Goal: Task Accomplishment & Management: Use online tool/utility

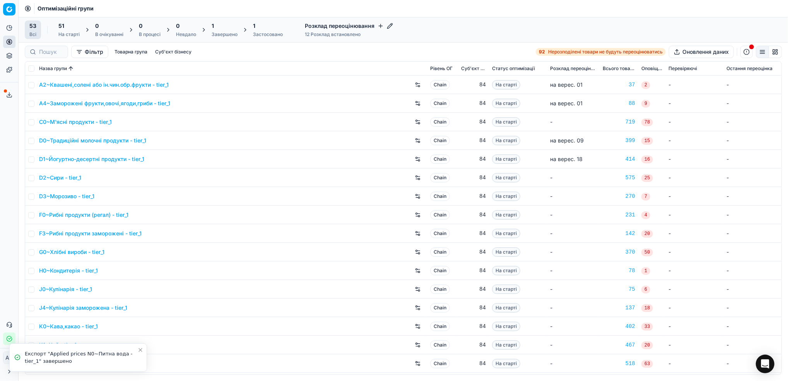
click at [140, 352] on icon "Close toast" at bounding box center [140, 350] width 6 height 6
click at [11, 95] on icon at bounding box center [9, 95] width 6 height 6
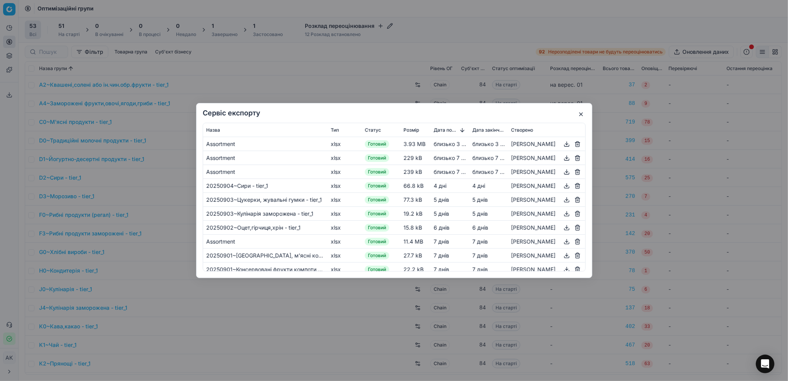
click at [584, 115] on button "button" at bounding box center [581, 114] width 9 height 9
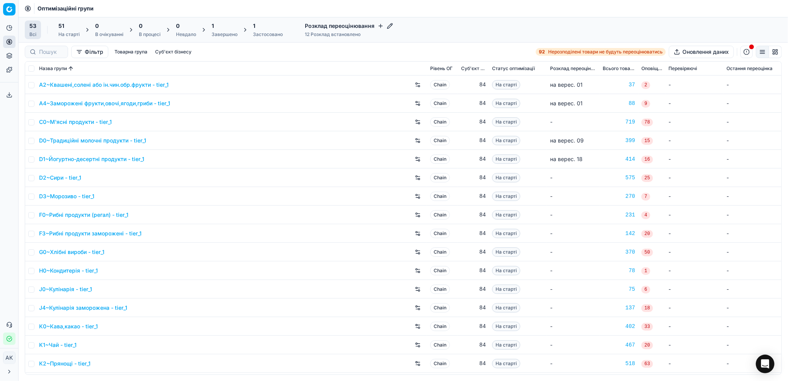
click at [220, 31] on div "Завершено" at bounding box center [225, 34] width 26 height 6
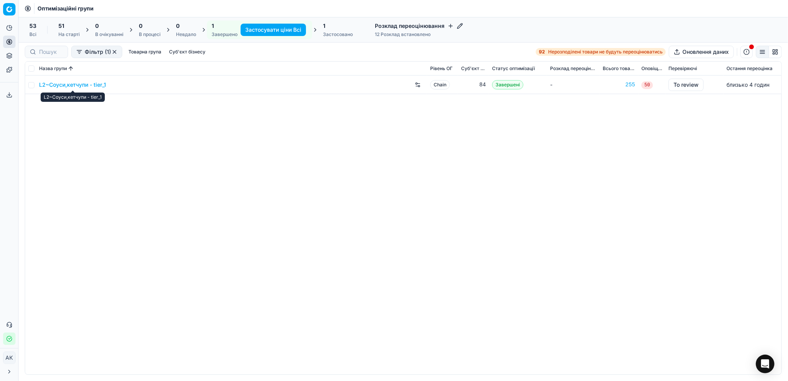
click at [58, 84] on link "L2~Соуси,кетчупи - tier_1" at bounding box center [72, 85] width 67 height 8
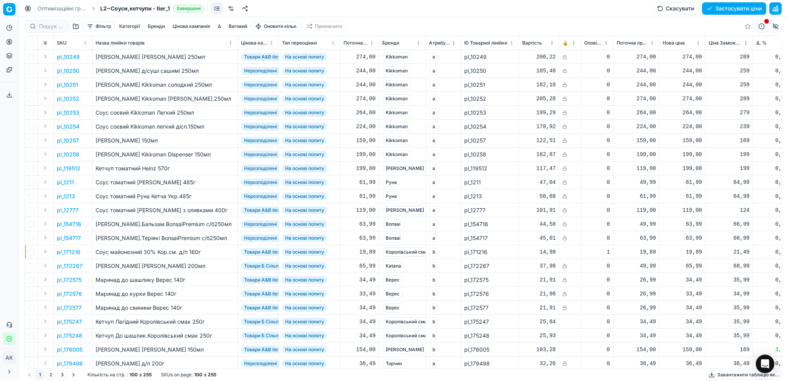
click at [51, 7] on link "Оптимізаційні групи" at bounding box center [63, 9] width 50 height 8
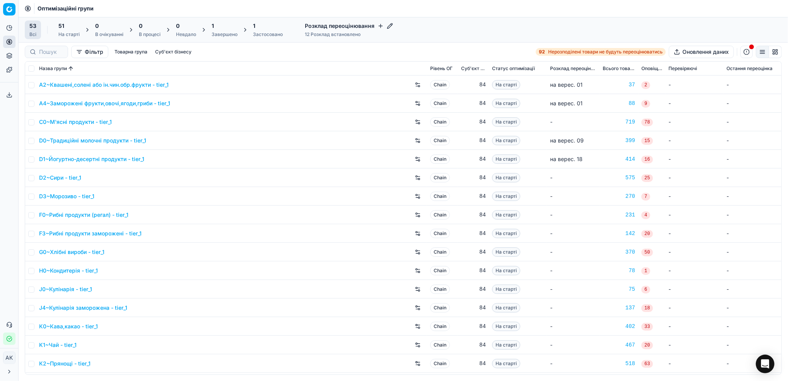
click at [60, 291] on link "J0~Кулінарія - tier_1" at bounding box center [65, 289] width 53 height 8
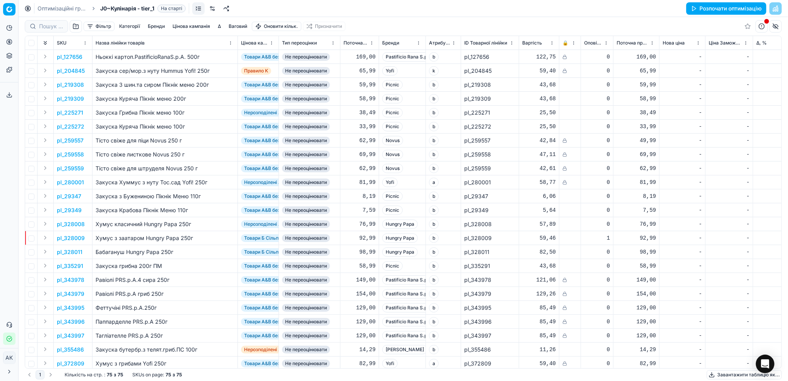
drag, startPoint x: 50, startPoint y: 9, endPoint x: 115, endPoint y: 29, distance: 68.2
click at [50, 9] on link "Оптимізаційні групи" at bounding box center [63, 9] width 50 height 8
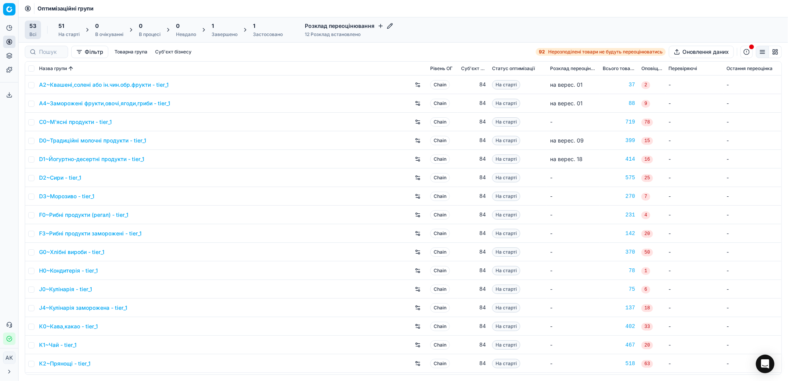
click at [221, 33] on div "Завершено" at bounding box center [225, 34] width 26 height 6
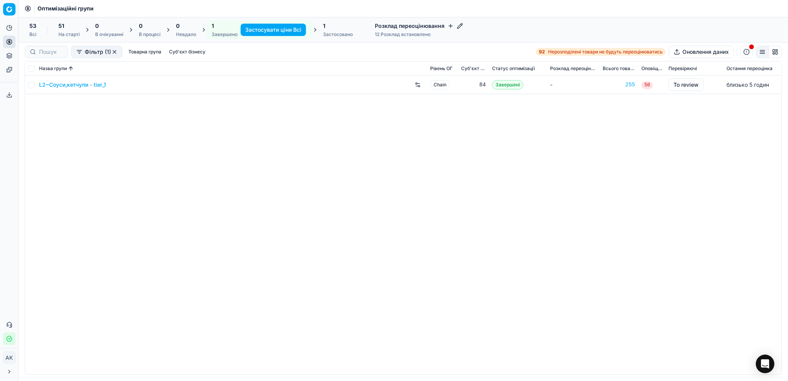
click at [57, 87] on link "L2~Соуси,кетчупи - tier_1" at bounding box center [72, 85] width 67 height 8
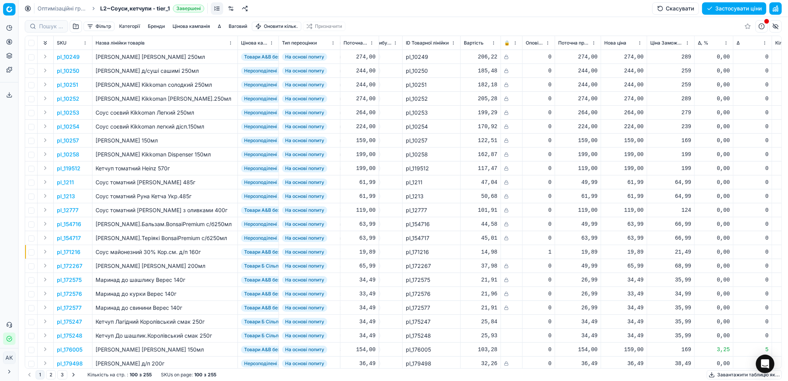
scroll to position [0, 68]
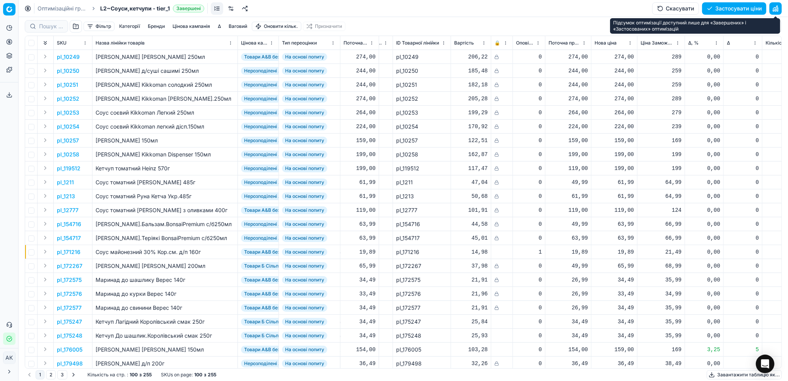
click at [776, 7] on button "button" at bounding box center [776, 8] width 12 height 12
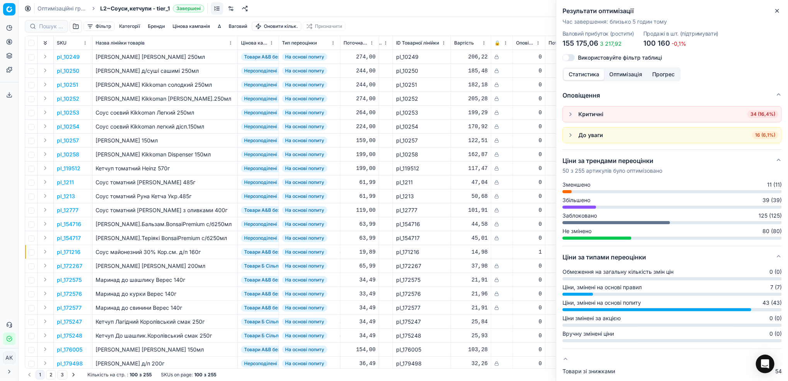
click at [626, 160] on h5 "Ціни за трендами переоцінки" at bounding box center [613, 160] width 100 height 9
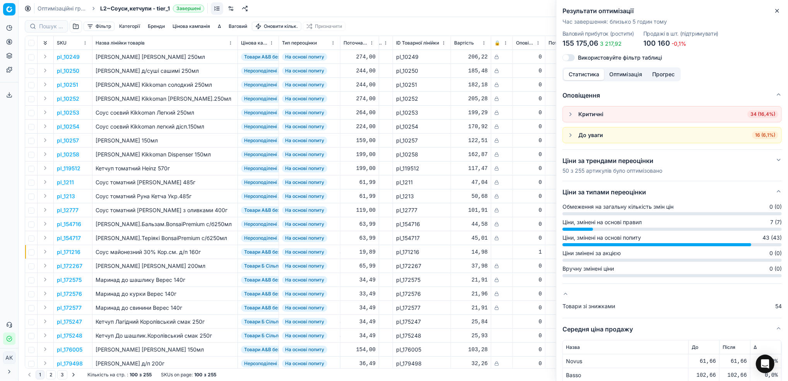
click at [622, 159] on h5 "Ціни за трендами переоцінки" at bounding box center [613, 160] width 100 height 9
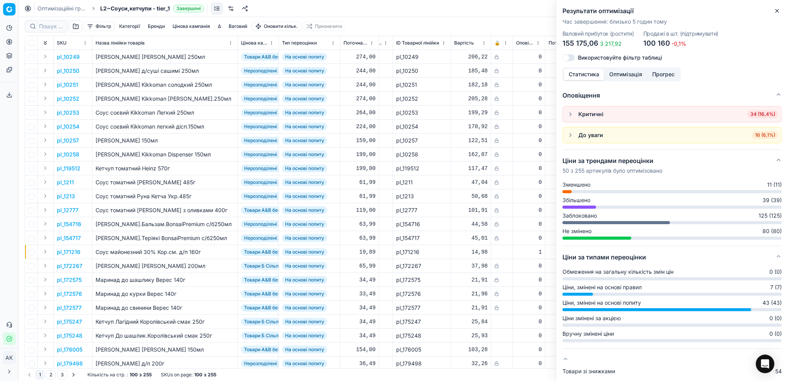
click at [625, 169] on p "50 з 255 артикулів було оптимізовано" at bounding box center [613, 171] width 100 height 8
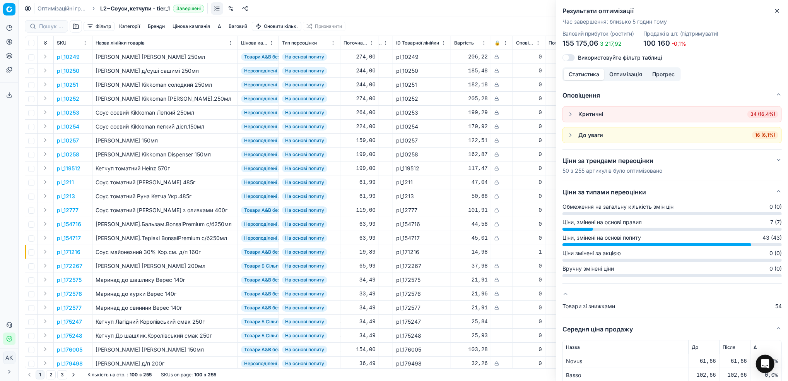
click at [625, 169] on p "50 з 255 артикулів було оптимізовано" at bounding box center [613, 171] width 100 height 8
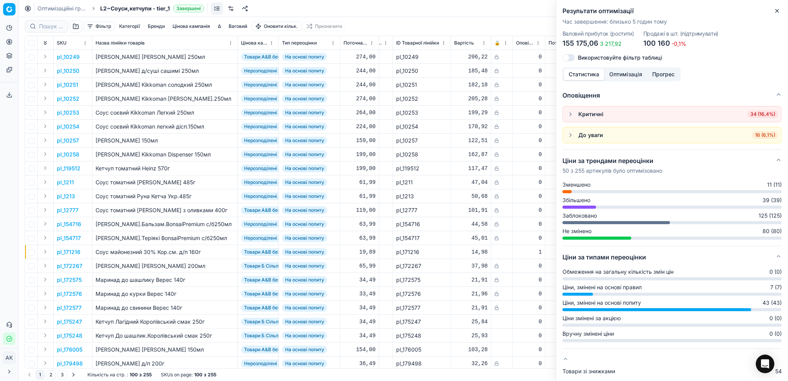
click at [625, 169] on p "50 з 255 артикулів було оптимізовано" at bounding box center [613, 171] width 100 height 8
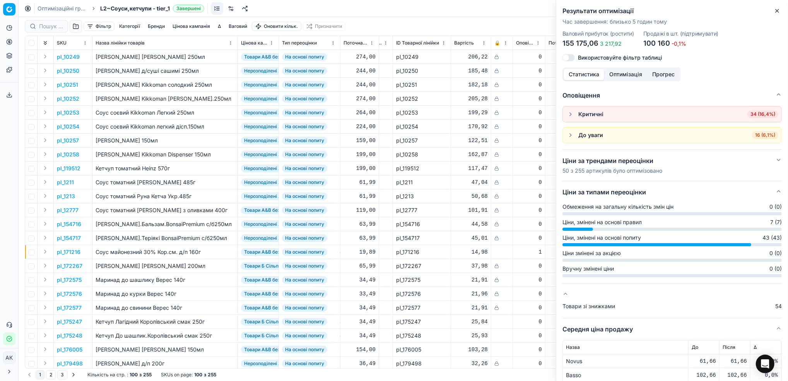
click at [625, 169] on p "50 з 255 артикулів було оптимізовано" at bounding box center [613, 171] width 100 height 8
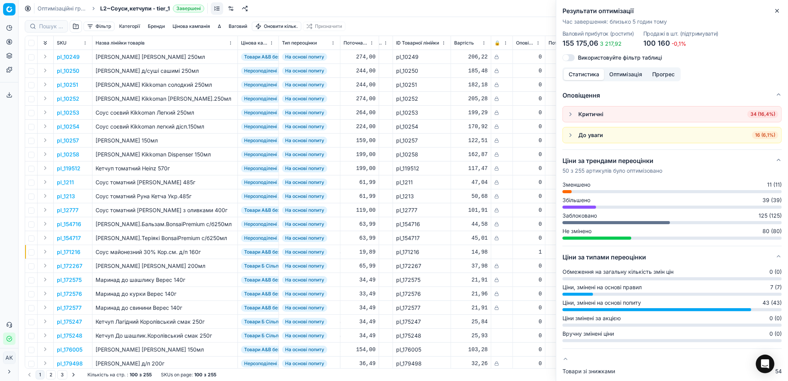
click at [615, 159] on h5 "Ціни за трендами переоцінки" at bounding box center [613, 160] width 100 height 9
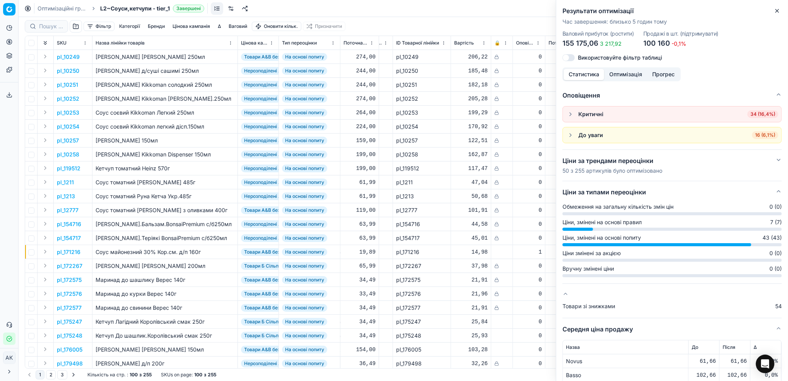
click at [615, 159] on h5 "Ціни за трендами переоцінки" at bounding box center [613, 160] width 100 height 9
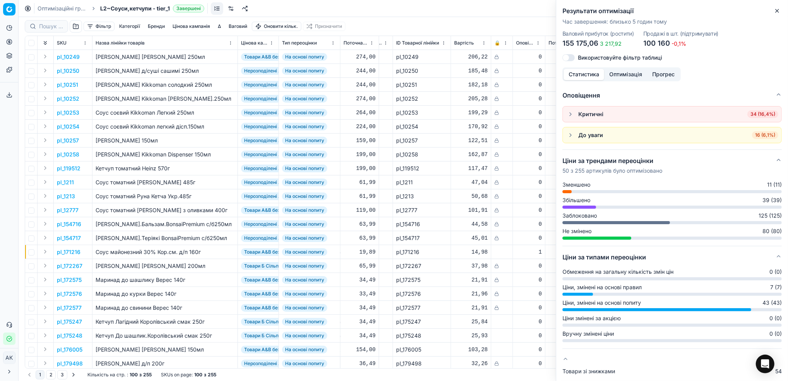
click at [624, 75] on button "Оптимізація" at bounding box center [626, 74] width 43 height 11
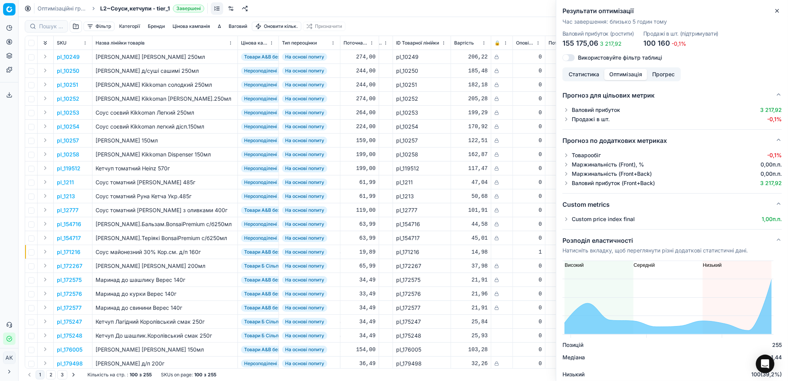
click at [568, 222] on button "button" at bounding box center [567, 219] width 8 height 8
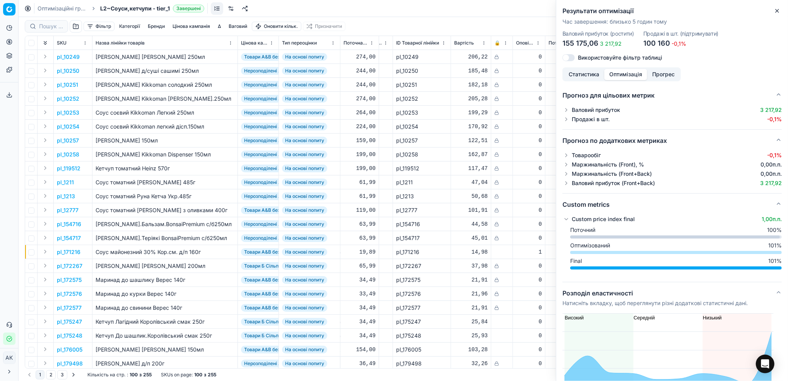
click at [568, 222] on button "button" at bounding box center [567, 219] width 8 height 8
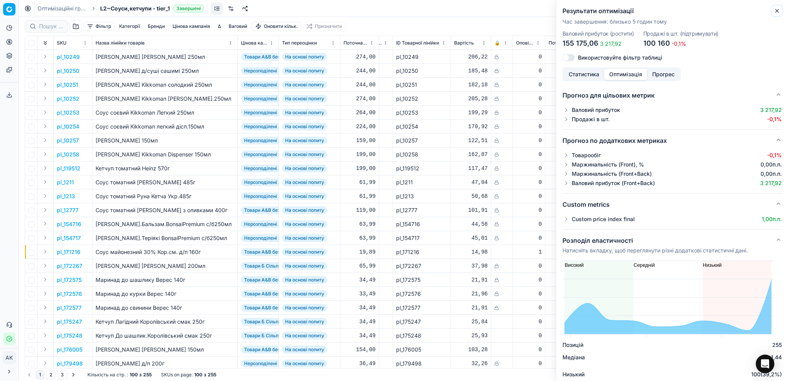
click at [774, 12] on button "Close" at bounding box center [777, 10] width 9 height 9
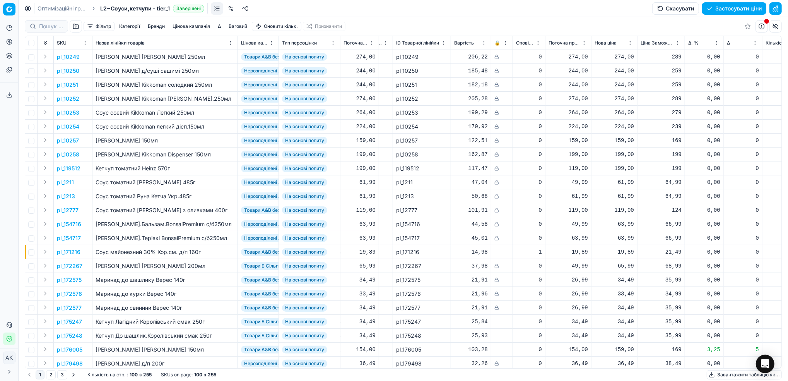
click at [187, 26] on button "Цінова кампанія" at bounding box center [192, 26] width 44 height 9
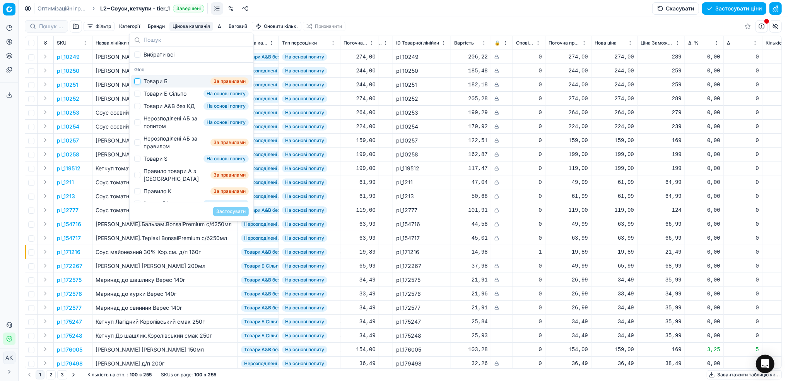
click at [137, 83] on input "Suggestions" at bounding box center [137, 81] width 6 height 6
checkbox input "true"
click at [227, 210] on button "Застосувати" at bounding box center [231, 211] width 36 height 9
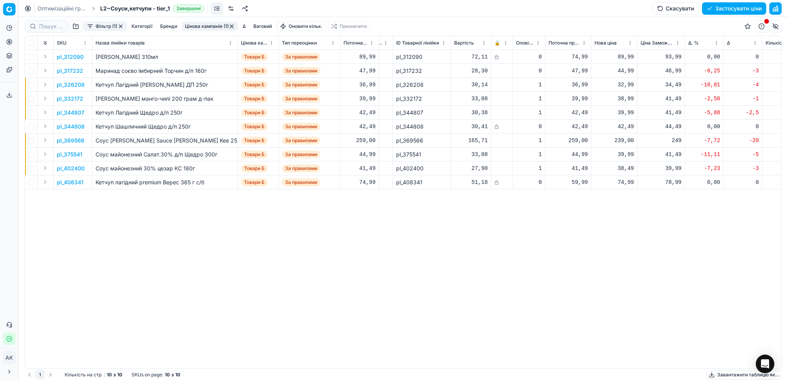
click at [206, 25] on button "Цінова кампанія (1)" at bounding box center [210, 26] width 56 height 9
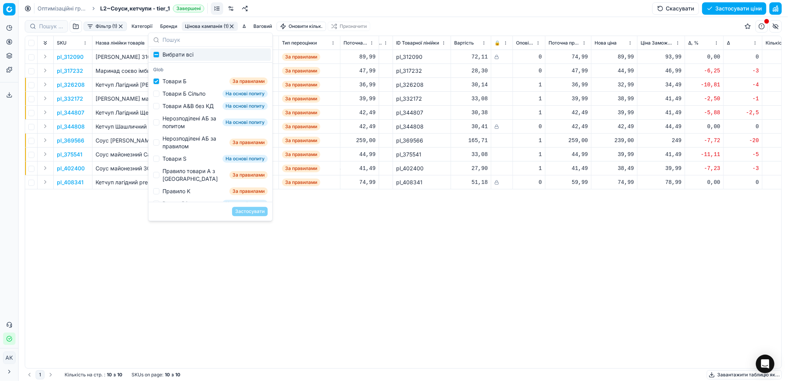
click at [206, 25] on button "Цінова кампанія (1)" at bounding box center [210, 26] width 56 height 9
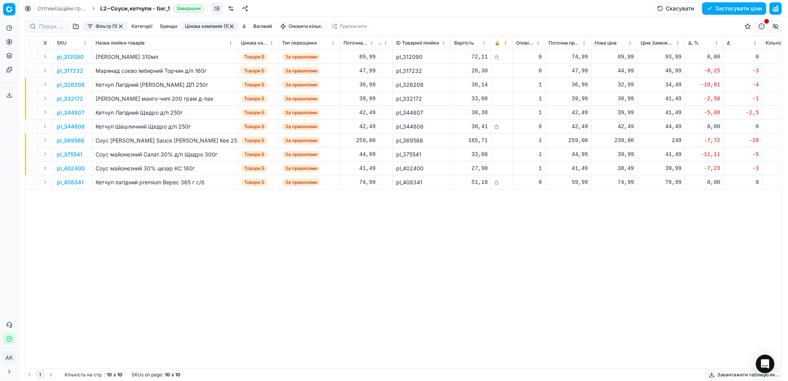
click at [96, 29] on button "Фільтр (1)" at bounding box center [105, 26] width 43 height 9
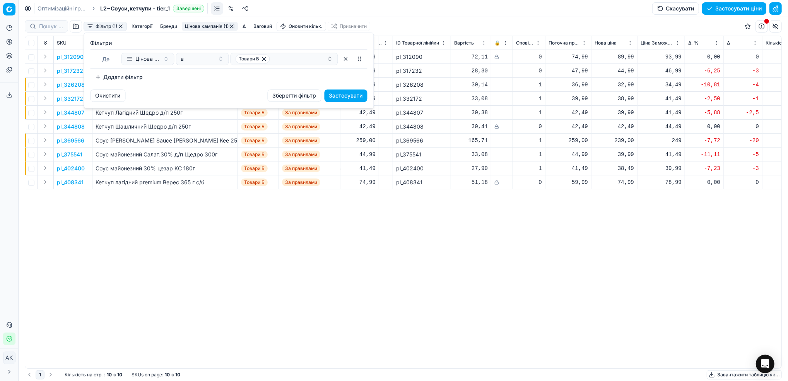
click at [118, 76] on button "Додати фільтр" at bounding box center [119, 77] width 57 height 12
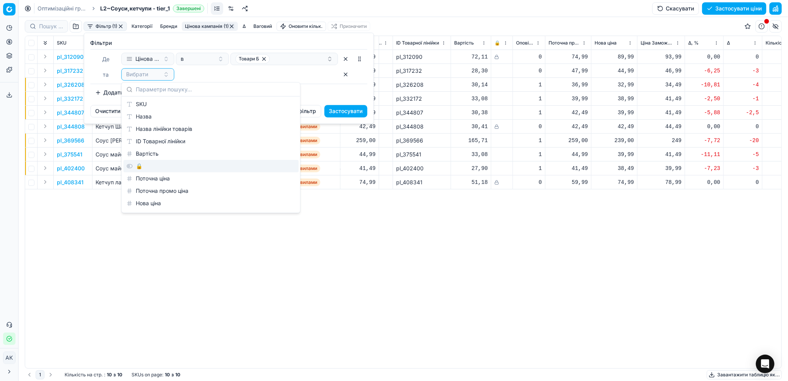
click at [146, 166] on div "🔒" at bounding box center [210, 166] width 175 height 12
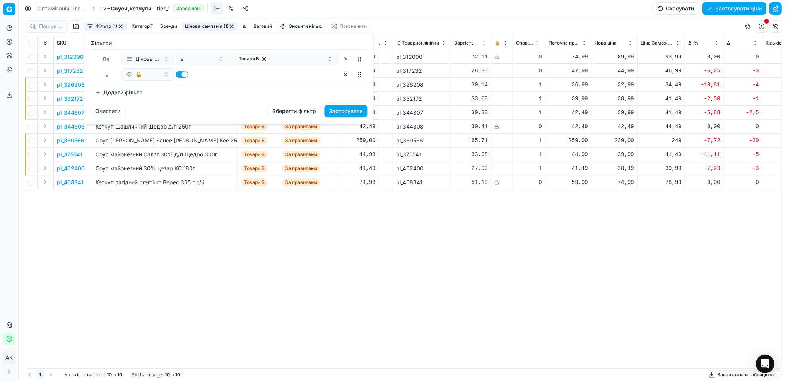
click at [183, 73] on button "button" at bounding box center [182, 74] width 12 height 7
checkbox input "false"
click at [346, 109] on button "Застосувати" at bounding box center [346, 111] width 43 height 12
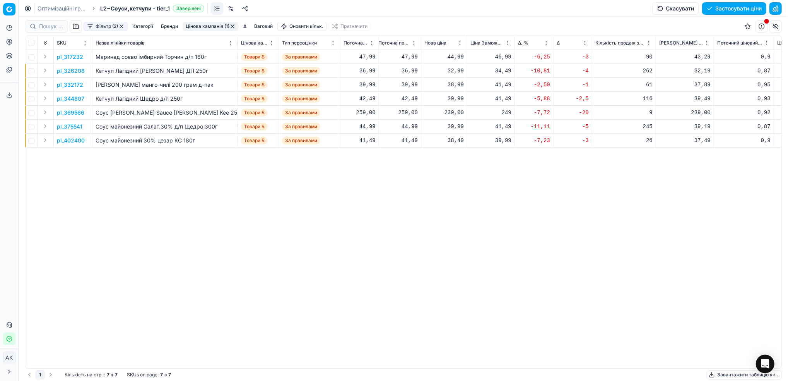
scroll to position [0, 245]
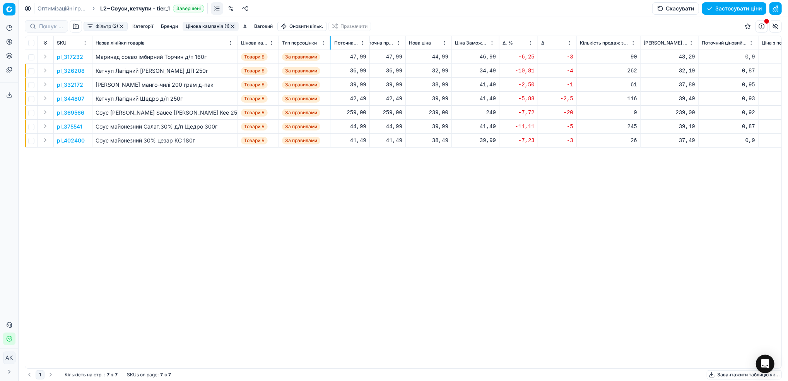
drag, startPoint x: 340, startPoint y: 42, endPoint x: 331, endPoint y: 44, distance: 9.5
click at [331, 44] on div at bounding box center [330, 43] width 1 height 14
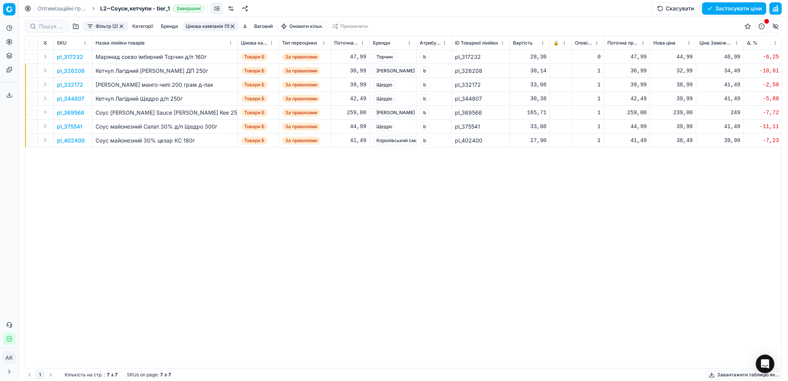
scroll to position [0, 9]
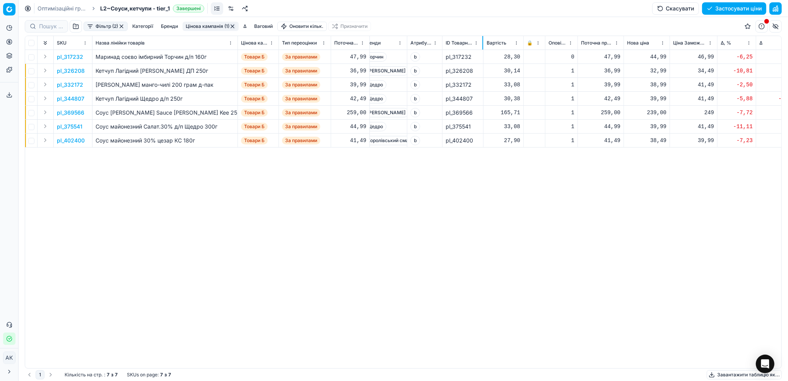
drag, startPoint x: 499, startPoint y: 38, endPoint x: 482, endPoint y: 43, distance: 17.7
click at [483, 43] on div at bounding box center [483, 43] width 1 height 14
click at [519, 41] on div at bounding box center [519, 43] width 1 height 14
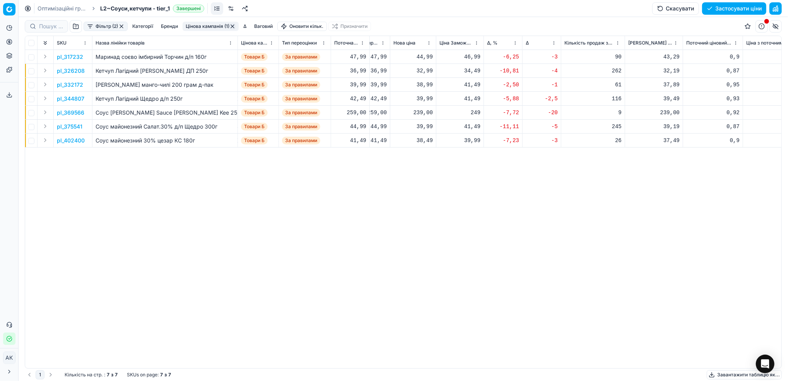
scroll to position [0, 188]
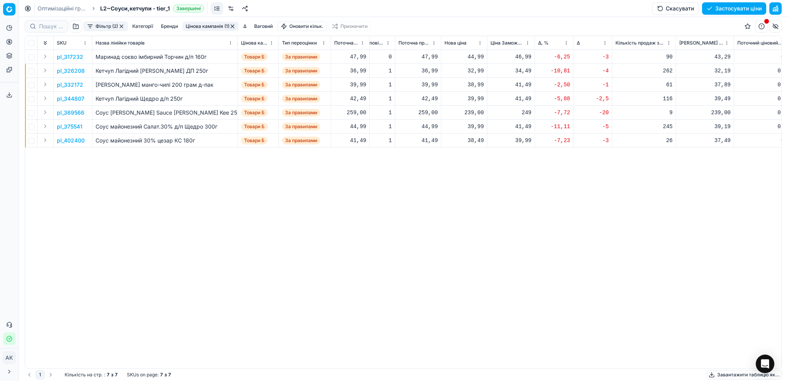
click at [72, 58] on p "pl_317232" at bounding box center [70, 57] width 26 height 8
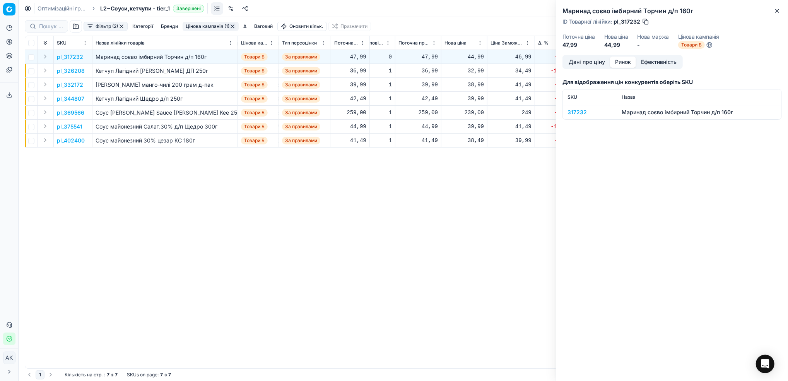
click at [624, 62] on button "Ринок" at bounding box center [623, 62] width 26 height 11
click at [575, 109] on div "317232" at bounding box center [590, 112] width 45 height 8
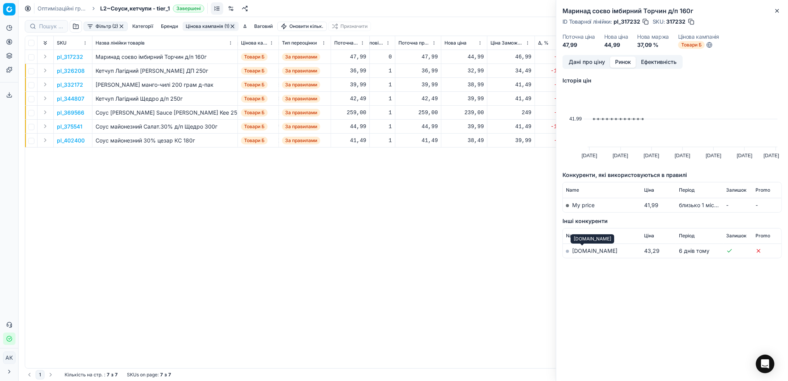
click at [575, 252] on link "[DOMAIN_NAME]" at bounding box center [594, 250] width 45 height 7
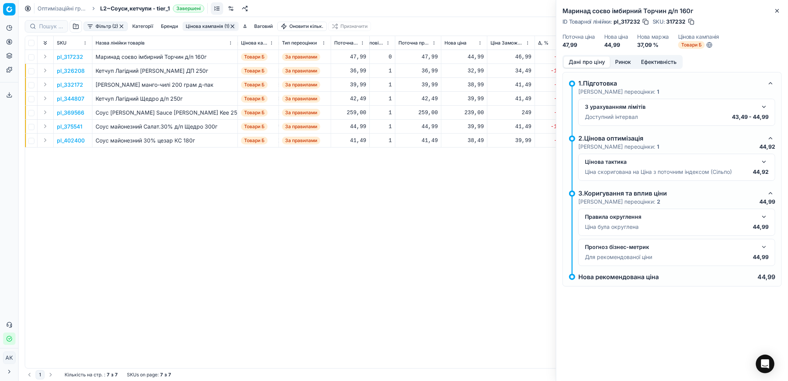
click at [588, 63] on button "Дані про ціну" at bounding box center [587, 62] width 46 height 11
click at [775, 8] on icon "button" at bounding box center [777, 11] width 6 height 6
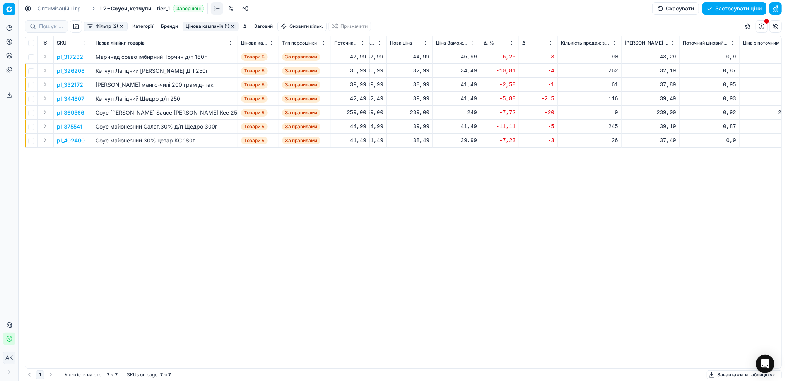
scroll to position [0, 262]
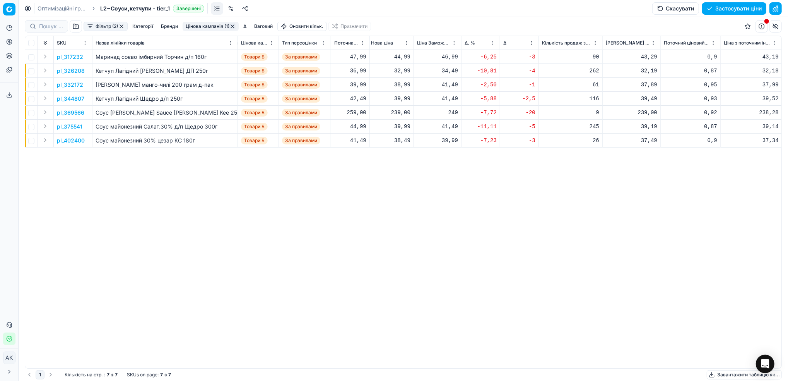
click at [75, 72] on p "pl_326208" at bounding box center [71, 71] width 28 height 8
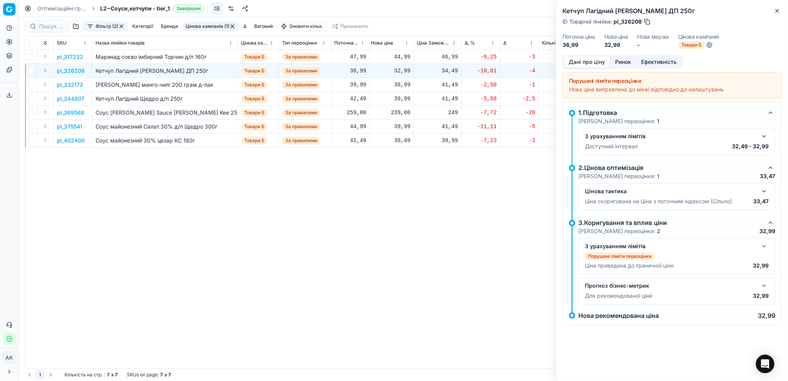
click at [619, 61] on button "Ринок" at bounding box center [623, 62] width 26 height 11
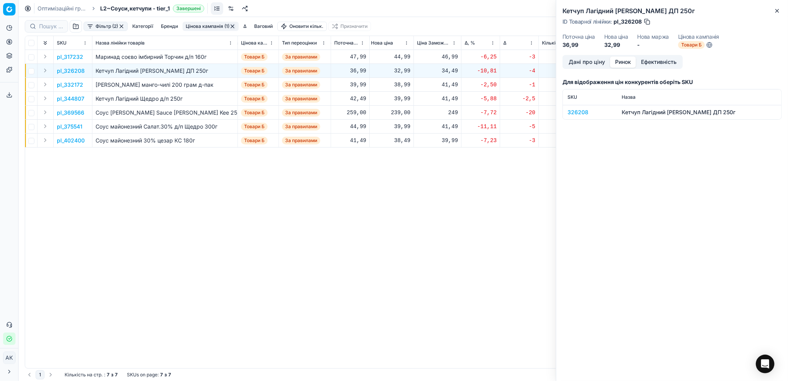
click at [581, 113] on div "326208" at bounding box center [590, 112] width 45 height 8
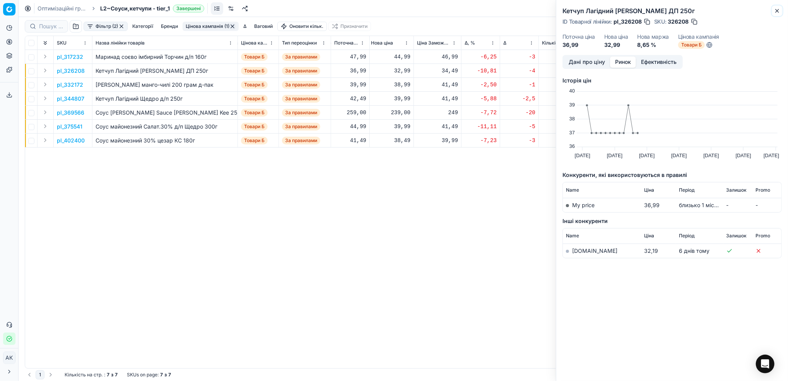
click at [781, 14] on button "Close" at bounding box center [777, 10] width 9 height 9
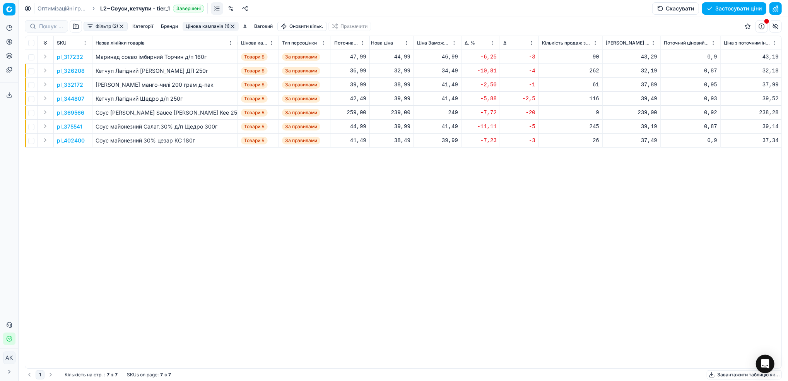
click at [113, 26] on button "Фільтр (2)" at bounding box center [106, 26] width 44 height 9
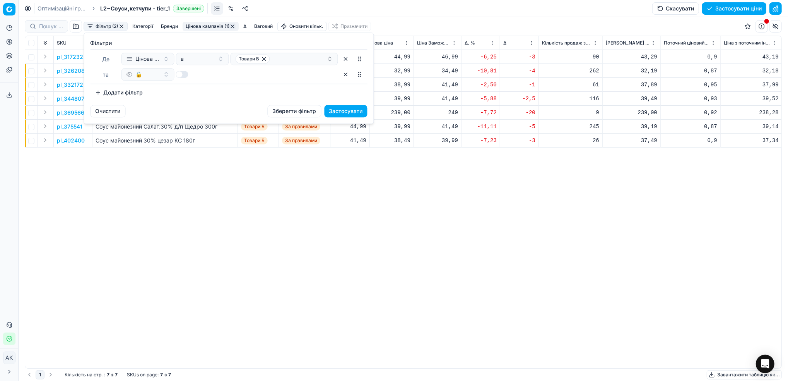
click at [347, 78] on button "button" at bounding box center [346, 74] width 12 height 12
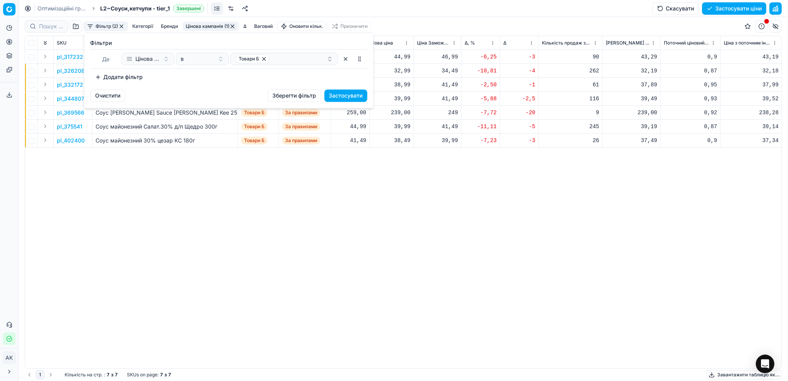
click at [346, 96] on button "Застосувати" at bounding box center [346, 95] width 43 height 12
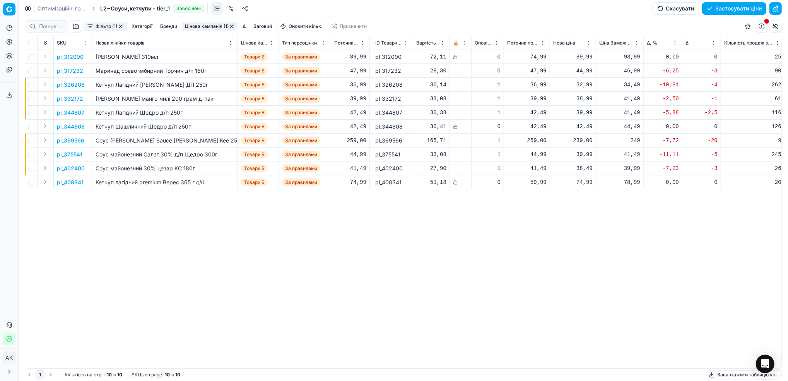
scroll to position [0, 77]
click at [62, 125] on p "pl_344808" at bounding box center [71, 127] width 28 height 8
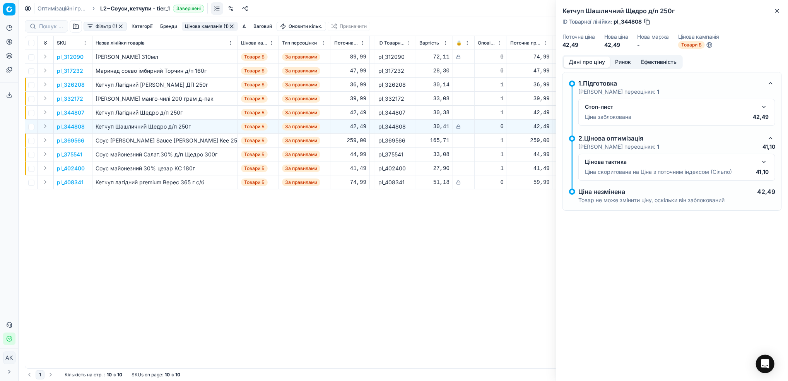
click at [768, 109] on button "button" at bounding box center [764, 106] width 9 height 9
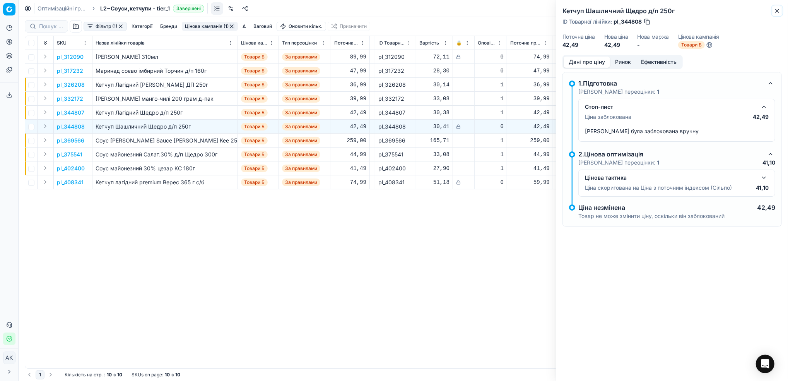
click at [776, 10] on icon "button" at bounding box center [777, 11] width 6 height 6
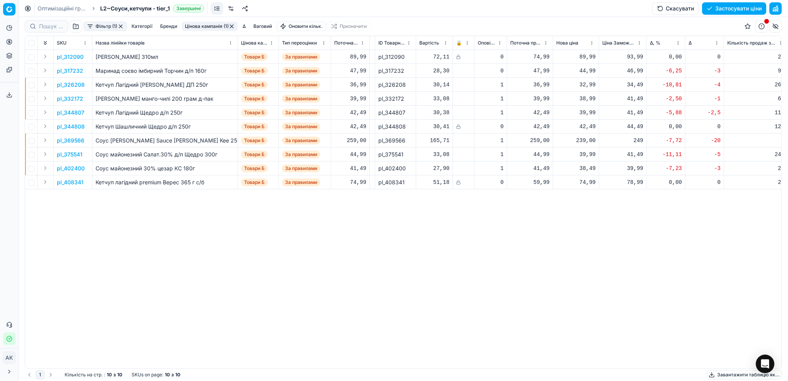
click at [72, 55] on p "pl_312090" at bounding box center [70, 57] width 27 height 8
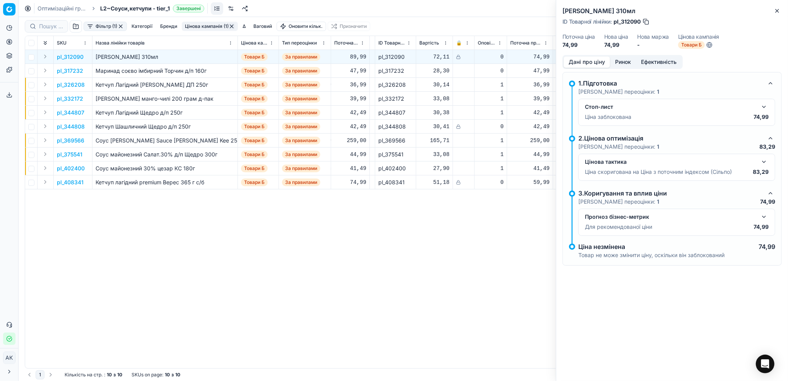
click at [762, 105] on button "button" at bounding box center [764, 106] width 9 height 9
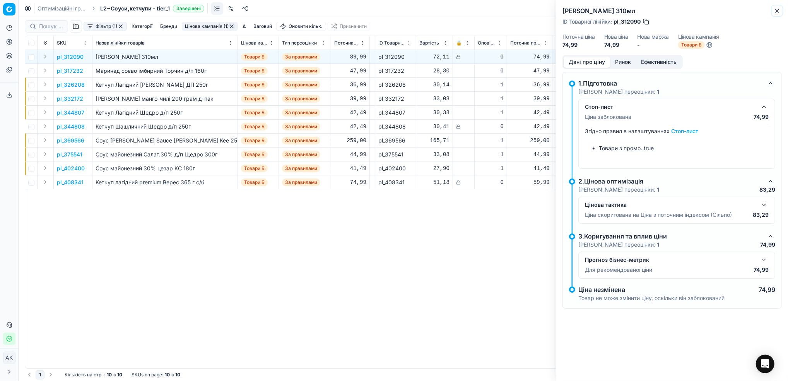
click at [781, 10] on button "Close" at bounding box center [777, 10] width 9 height 9
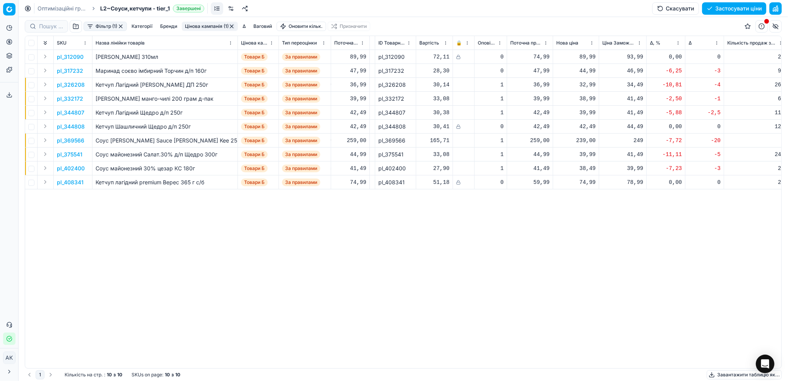
click at [79, 182] on p "pl_408341" at bounding box center [70, 182] width 27 height 8
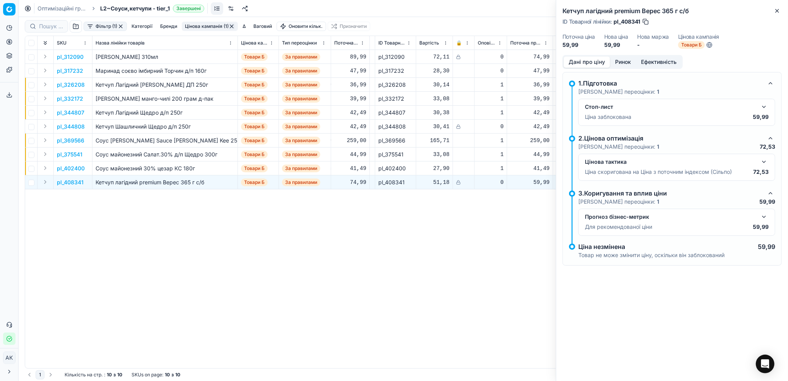
click at [765, 109] on button "button" at bounding box center [764, 106] width 9 height 9
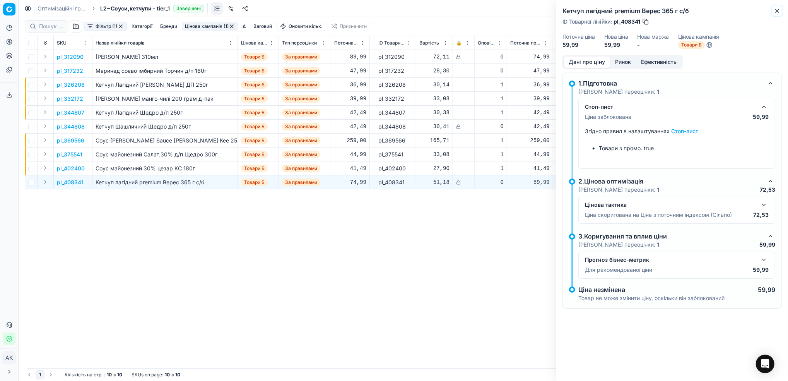
click at [778, 11] on icon "button" at bounding box center [777, 11] width 6 height 6
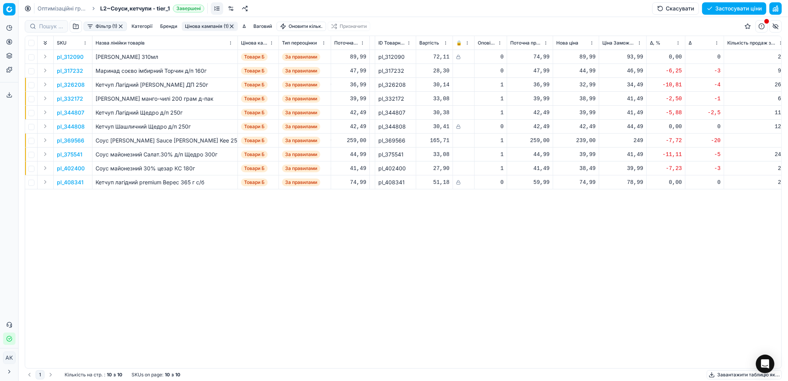
click at [108, 26] on button "Фільтр (1)" at bounding box center [105, 26] width 43 height 9
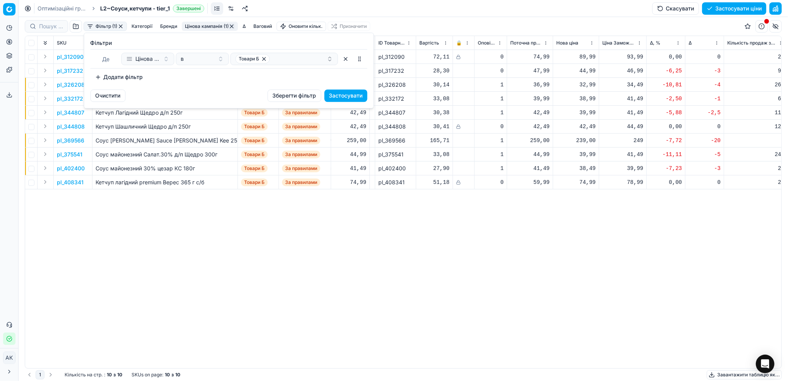
click at [105, 79] on button "Додати фільтр" at bounding box center [119, 77] width 57 height 12
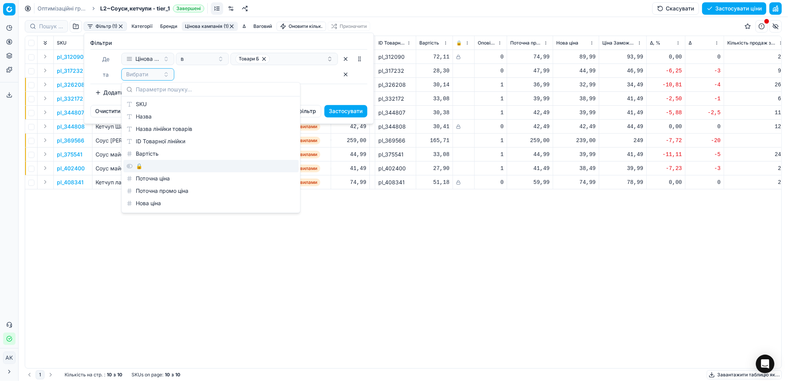
click at [143, 168] on div "🔒" at bounding box center [210, 166] width 175 height 12
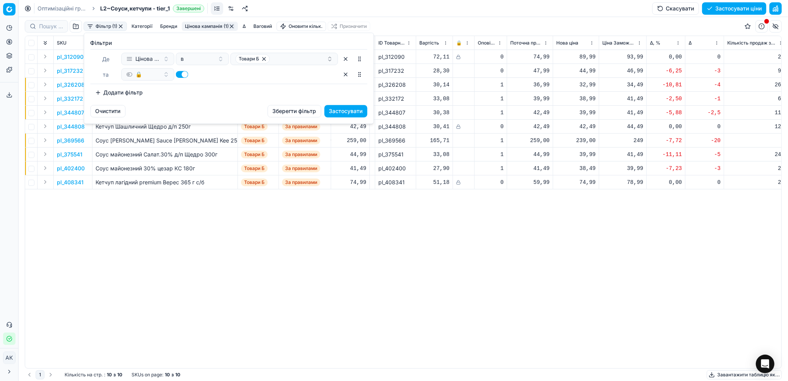
click at [182, 75] on button "button" at bounding box center [182, 74] width 12 height 7
checkbox input "false"
click at [348, 110] on button "Застосувати" at bounding box center [346, 111] width 43 height 12
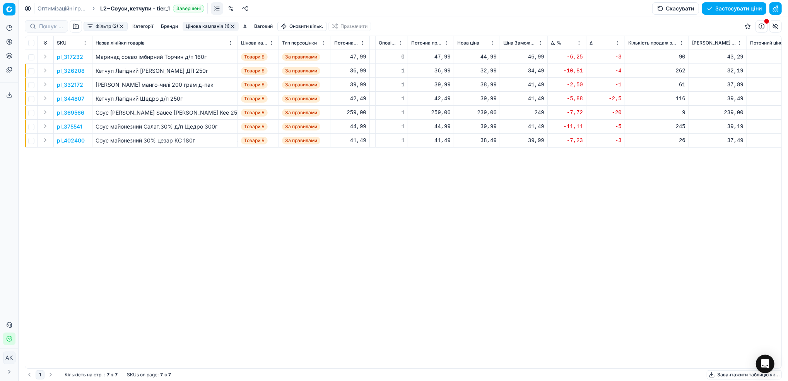
scroll to position [0, 182]
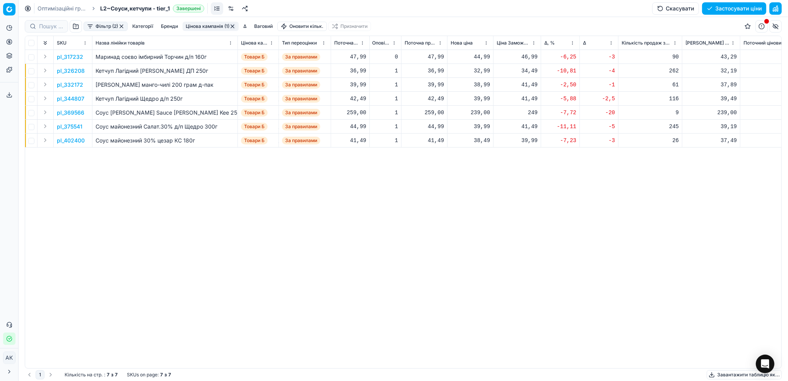
click at [59, 72] on p "pl_326208" at bounding box center [71, 71] width 28 height 8
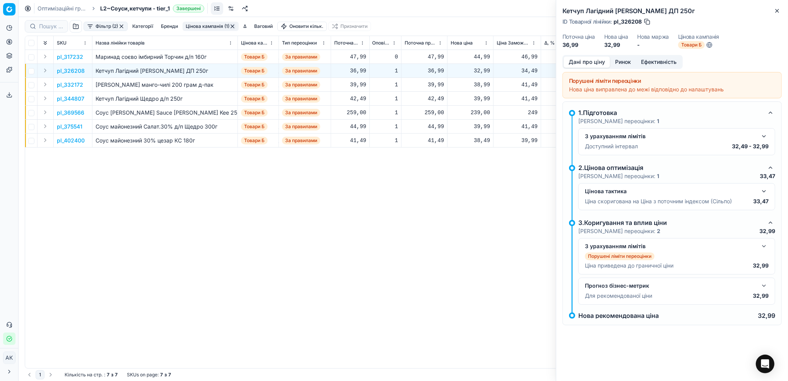
click at [630, 60] on button "Ринок" at bounding box center [623, 62] width 26 height 11
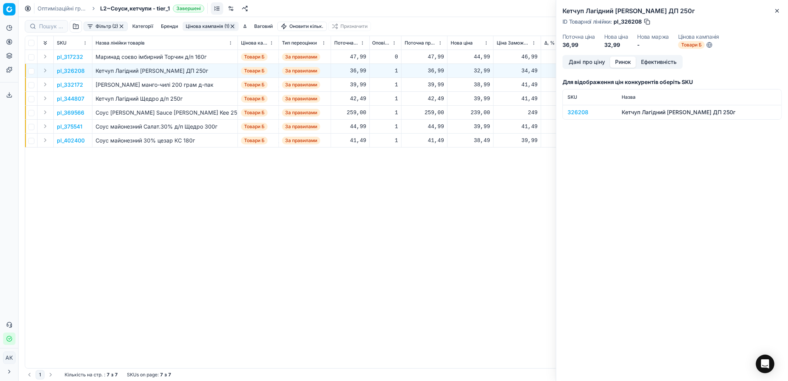
click at [584, 112] on div "326208" at bounding box center [590, 112] width 45 height 8
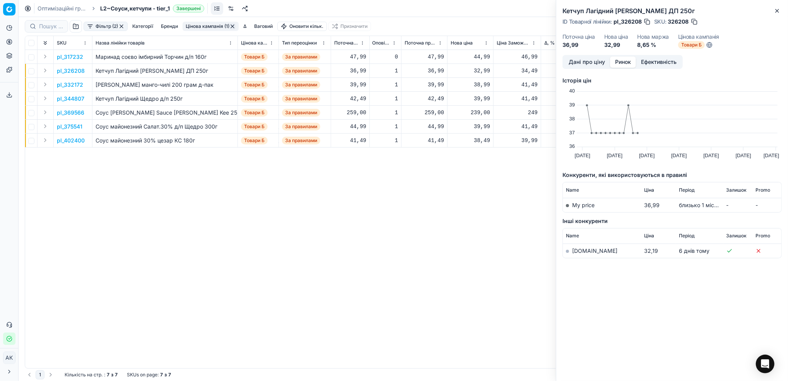
click at [581, 253] on link "[DOMAIN_NAME]" at bounding box center [594, 250] width 45 height 7
click at [779, 12] on icon "button" at bounding box center [777, 11] width 6 height 6
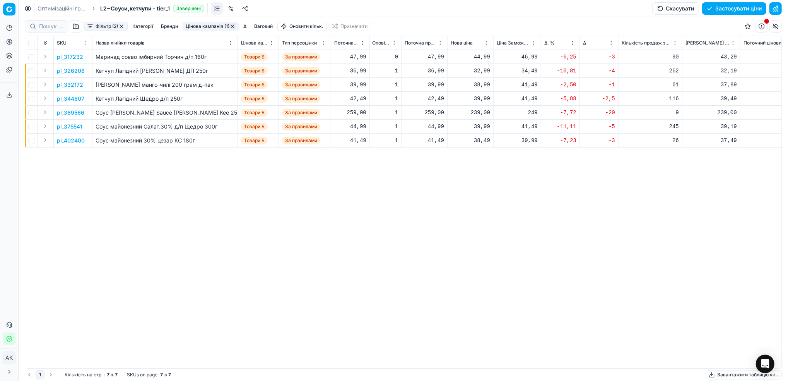
click at [72, 68] on p "pl_326208" at bounding box center [71, 71] width 28 height 8
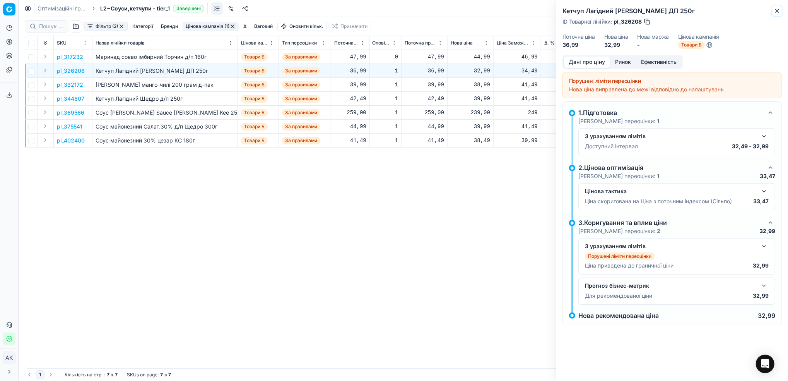
click at [777, 10] on icon "button" at bounding box center [777, 11] width 6 height 6
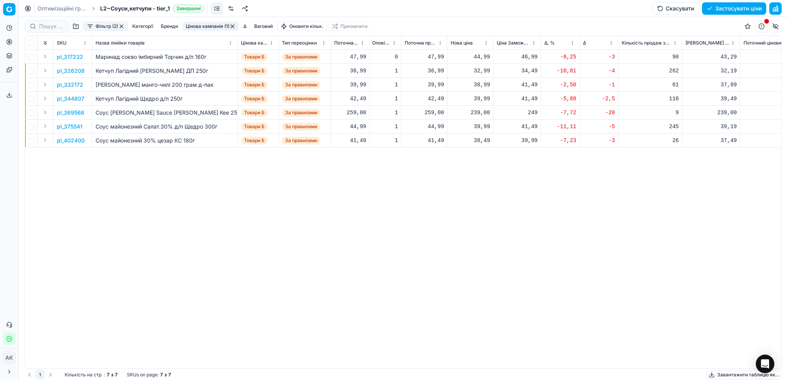
click at [479, 73] on div "32,99" at bounding box center [470, 71] width 39 height 8
click at [480, 140] on input "32.99" at bounding box center [499, 139] width 56 height 12
type input "34.99"
click at [74, 84] on p "pl_332172" at bounding box center [70, 85] width 26 height 8
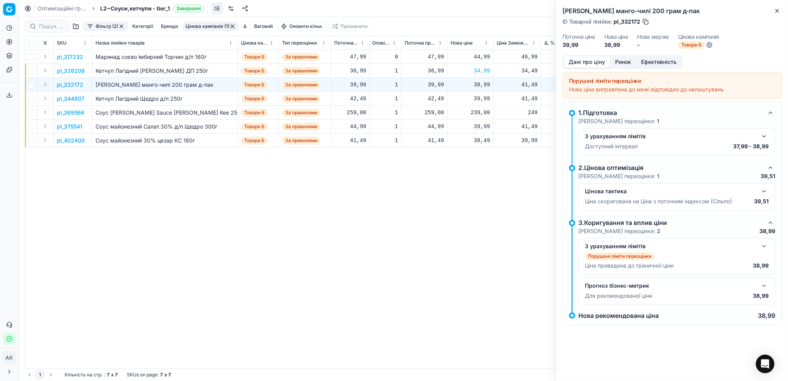
click at [626, 62] on button "Ринок" at bounding box center [623, 62] width 26 height 11
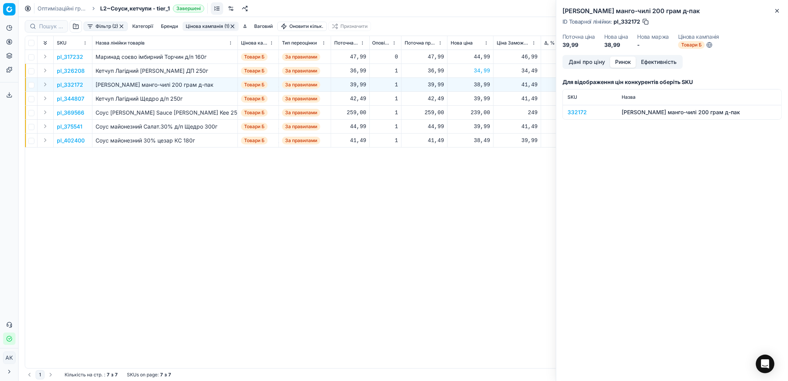
click at [576, 113] on div "332172" at bounding box center [590, 112] width 45 height 8
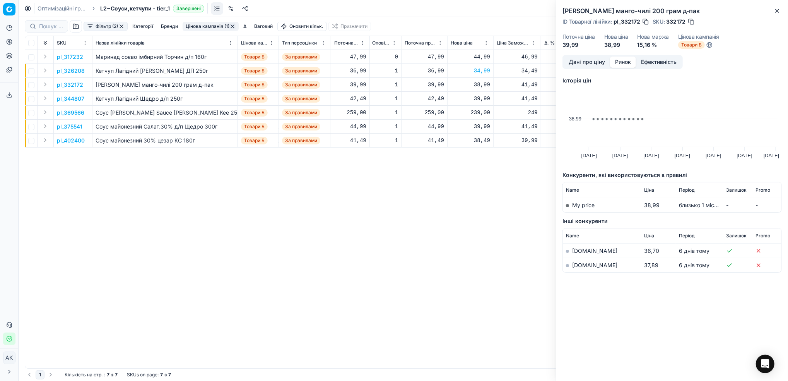
click at [584, 267] on link "[DOMAIN_NAME]" at bounding box center [594, 265] width 45 height 7
click at [581, 60] on button "Дані про ціну" at bounding box center [587, 62] width 46 height 11
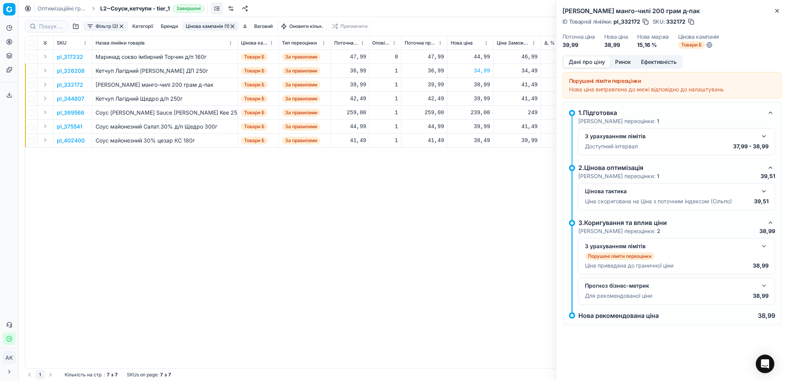
click at [764, 138] on button "button" at bounding box center [764, 136] width 9 height 9
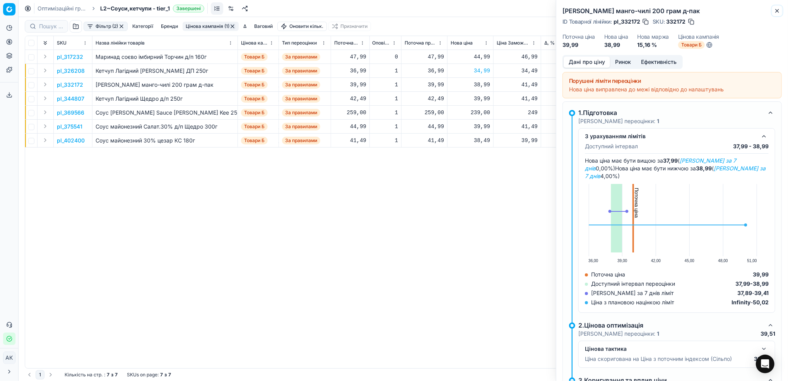
click at [774, 12] on button "Close" at bounding box center [777, 10] width 9 height 9
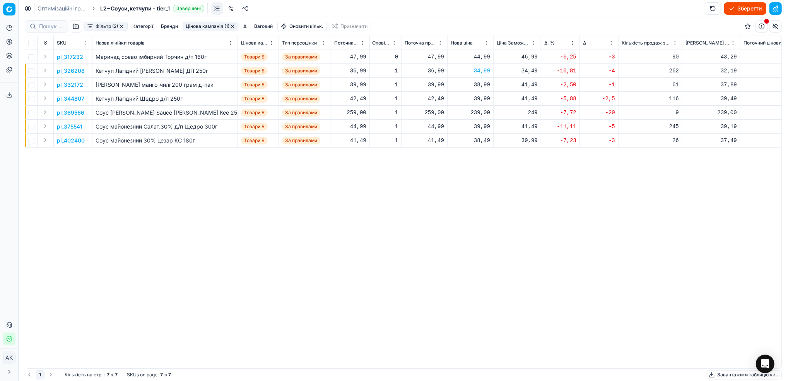
click at [71, 101] on p "pl_344807" at bounding box center [70, 99] width 27 height 8
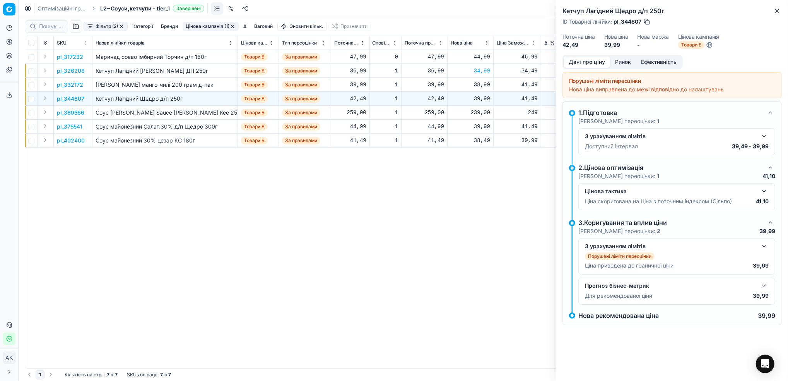
click at [627, 67] on button "Ринок" at bounding box center [623, 62] width 26 height 11
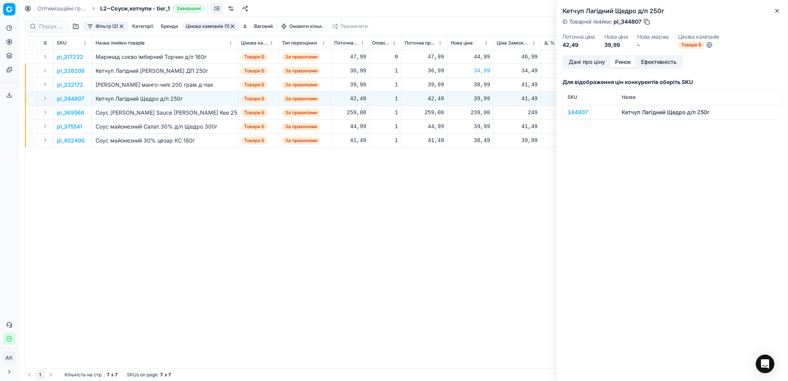
click at [580, 112] on div "344807" at bounding box center [590, 112] width 45 height 8
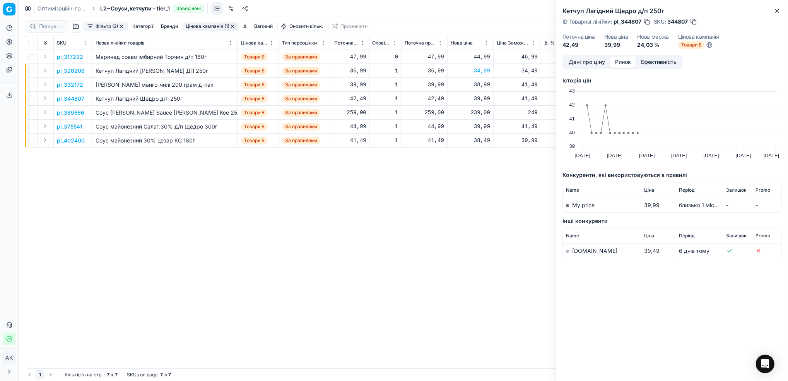
click at [578, 252] on link "[DOMAIN_NAME]" at bounding box center [594, 250] width 45 height 7
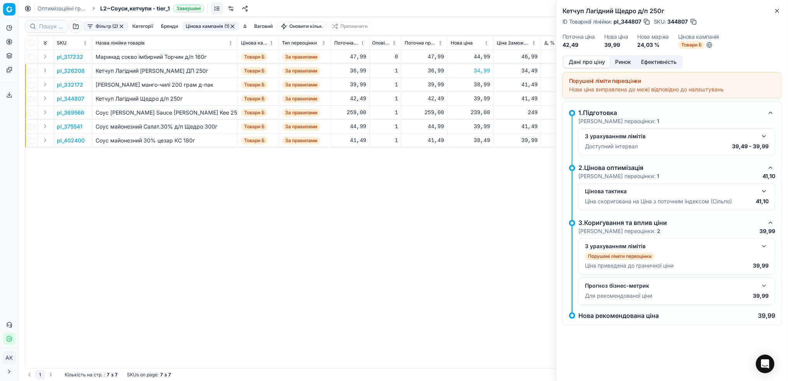
click at [584, 62] on button "Дані про ціну" at bounding box center [587, 62] width 46 height 11
click at [780, 12] on icon "button" at bounding box center [777, 11] width 6 height 6
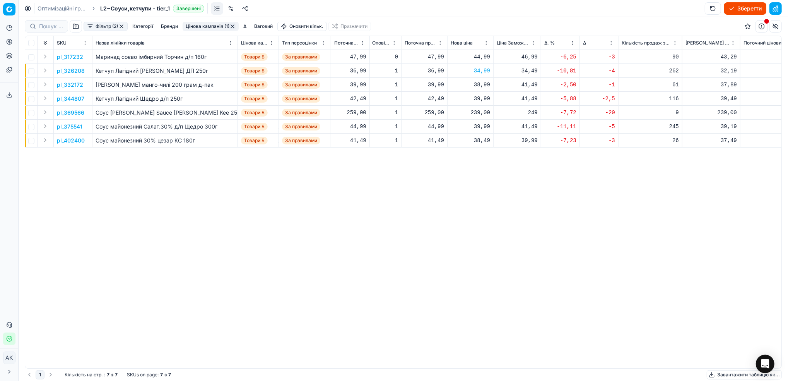
click at [480, 103] on div "39,99" at bounding box center [470, 99] width 39 height 14
drag, startPoint x: 482, startPoint y: 166, endPoint x: 475, endPoint y: 166, distance: 7.0
click at [475, 166] on input "39.99" at bounding box center [499, 167] width 56 height 12
type input "43.99"
click at [69, 114] on p "pl_369566" at bounding box center [70, 113] width 27 height 8
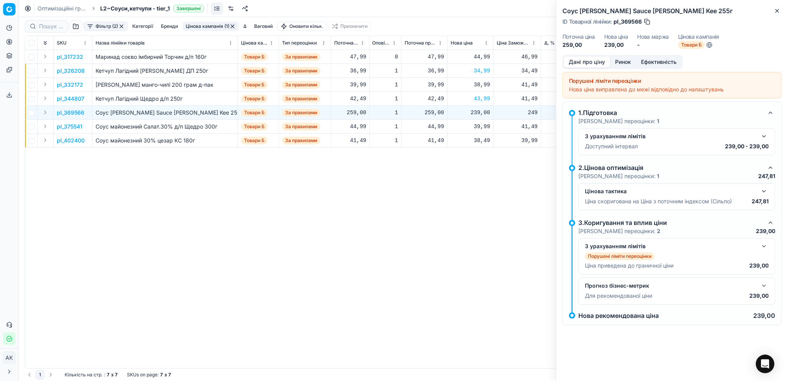
click at [618, 64] on button "Ринок" at bounding box center [623, 62] width 26 height 11
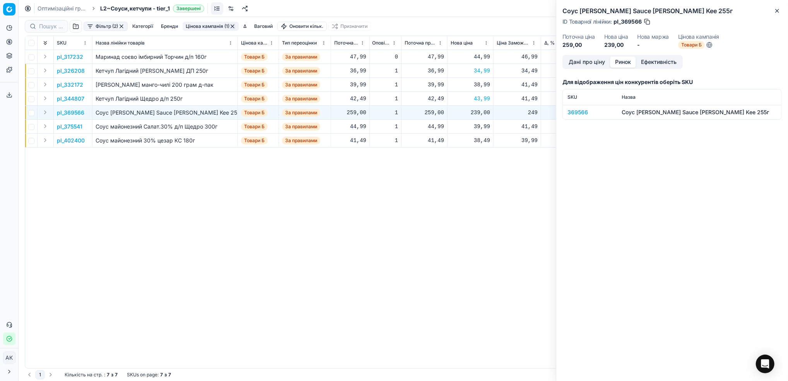
click at [580, 109] on div "369566" at bounding box center [590, 112] width 45 height 8
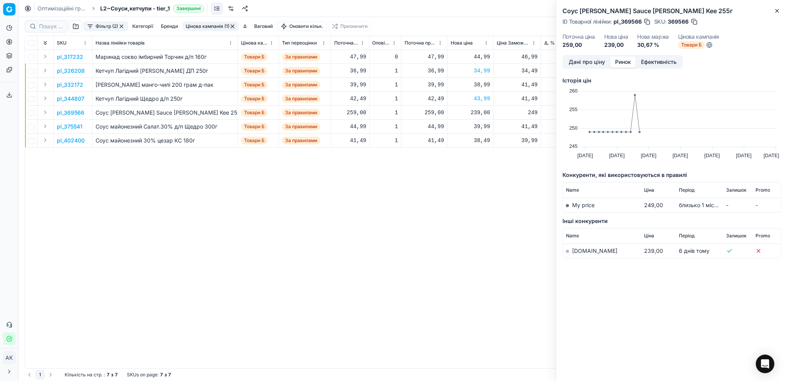
click at [580, 251] on link "[DOMAIN_NAME]" at bounding box center [594, 250] width 45 height 7
click at [596, 60] on button "Дані про ціну" at bounding box center [587, 62] width 46 height 11
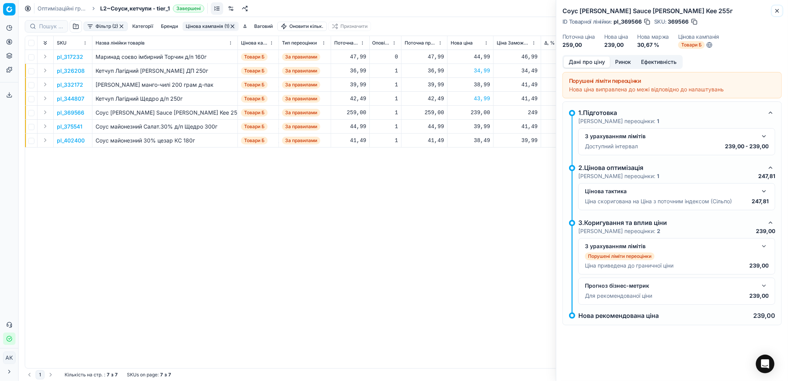
click at [775, 12] on icon "button" at bounding box center [777, 11] width 6 height 6
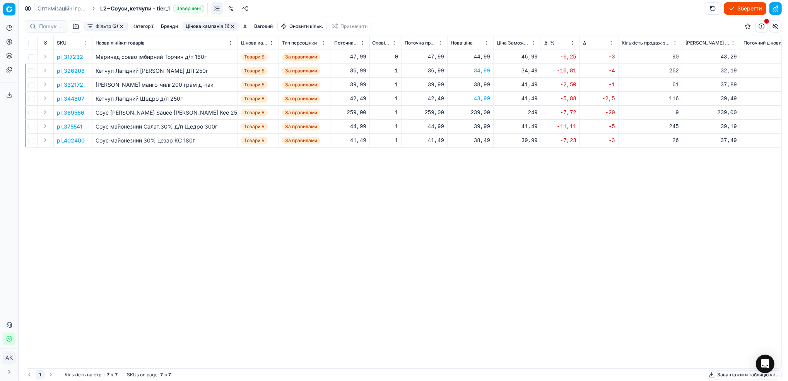
click at [73, 111] on p "pl_369566" at bounding box center [70, 113] width 27 height 8
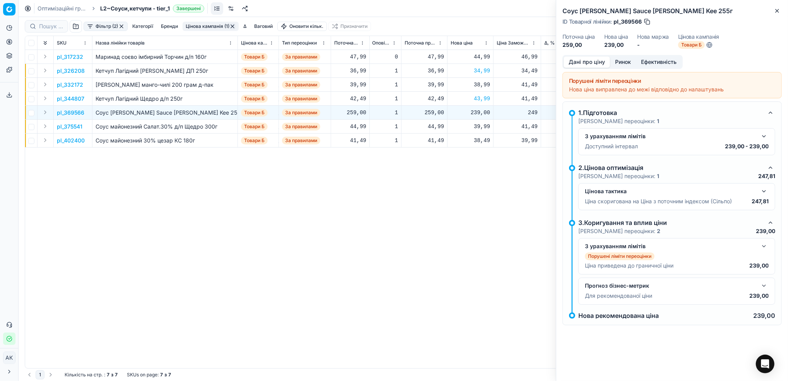
drag, startPoint x: 643, startPoint y: 20, endPoint x: 625, endPoint y: 20, distance: 17.8
click at [625, 20] on div "ID Товарної лінійки : pl_369566" at bounding box center [607, 22] width 89 height 8
drag, startPoint x: 643, startPoint y: 21, endPoint x: 622, endPoint y: 22, distance: 21.0
click at [622, 22] on div "ID Товарної лінійки : pl_369566" at bounding box center [607, 22] width 89 height 8
copy span "369566"
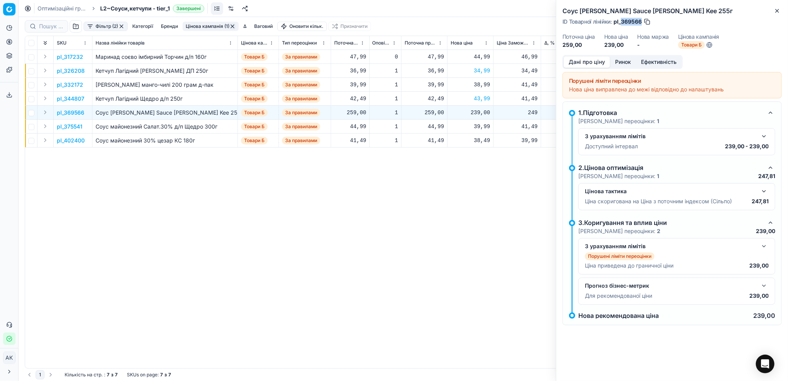
copy span "369566"
click at [778, 11] on icon "button" at bounding box center [777, 10] width 3 height 3
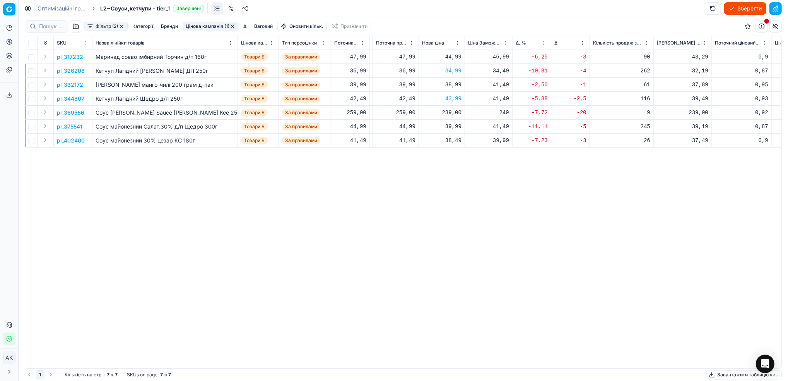
scroll to position [0, 208]
click at [444, 115] on div "239,00" at bounding box center [444, 113] width 39 height 8
click at [454, 183] on input "239.00" at bounding box center [473, 181] width 56 height 12
type input "249.00"
click at [78, 124] on p "pl_375541" at bounding box center [70, 127] width 26 height 8
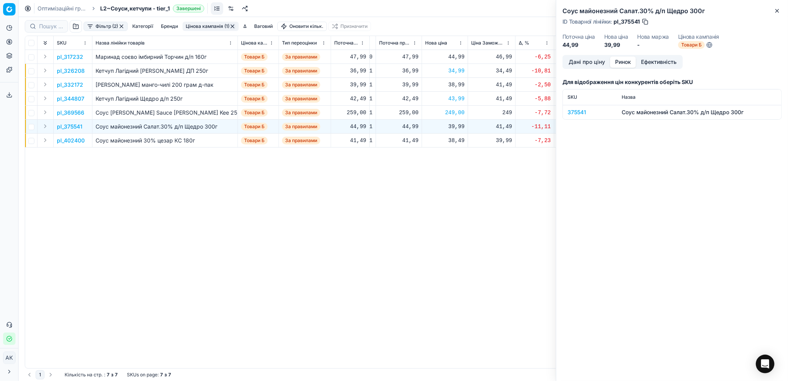
click at [623, 60] on button "Ринок" at bounding box center [623, 62] width 26 height 11
click at [574, 111] on div "375541" at bounding box center [590, 112] width 45 height 8
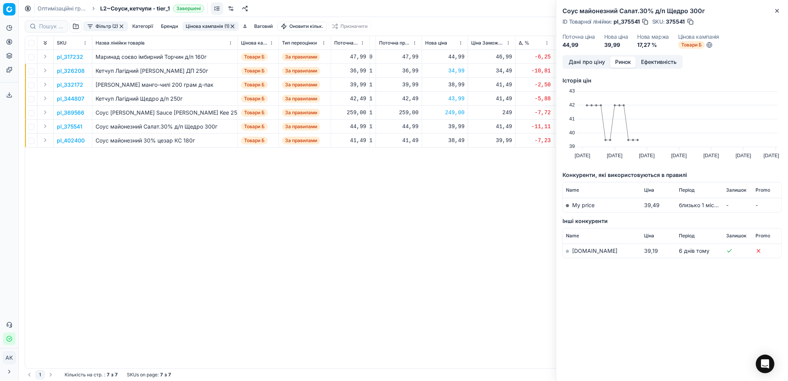
click at [578, 248] on link "[DOMAIN_NAME]" at bounding box center [594, 250] width 45 height 7
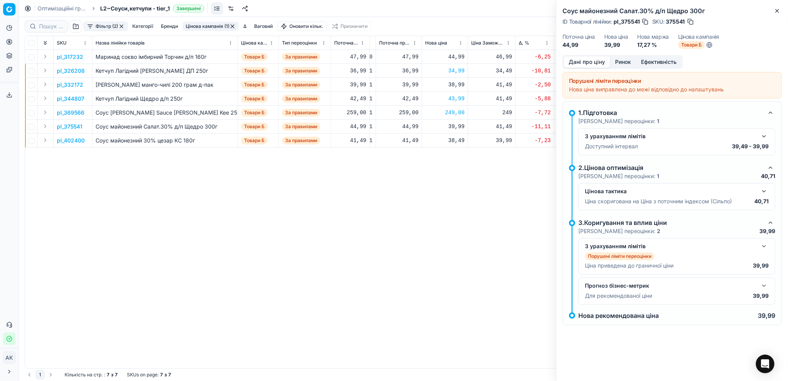
click at [591, 63] on button "Дані про ціну" at bounding box center [587, 62] width 46 height 11
click at [776, 12] on icon "button" at bounding box center [777, 10] width 3 height 3
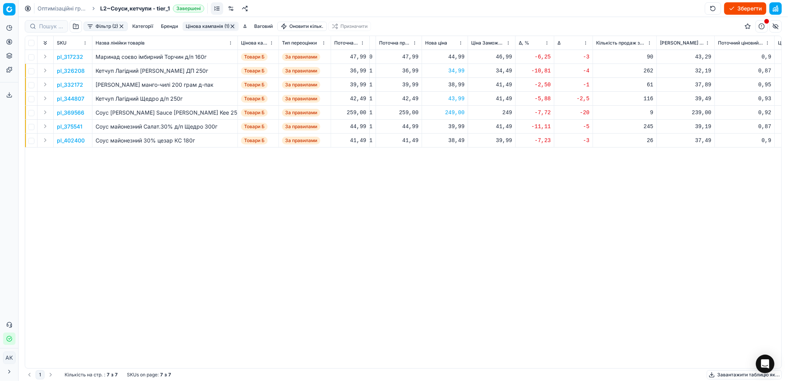
click at [69, 141] on p "pl_402400" at bounding box center [71, 141] width 28 height 8
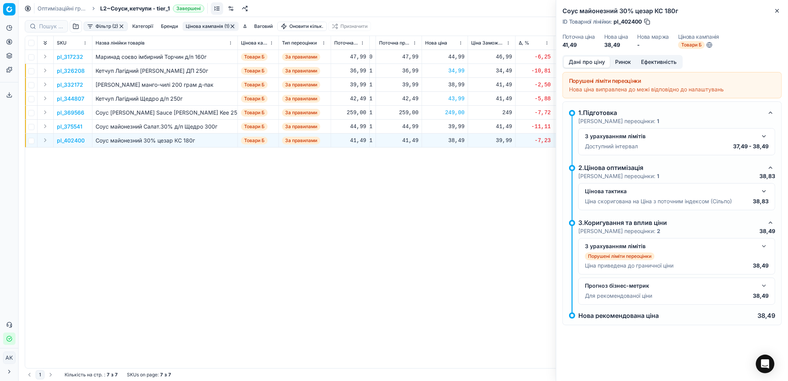
click at [625, 62] on button "Ринок" at bounding box center [623, 62] width 26 height 11
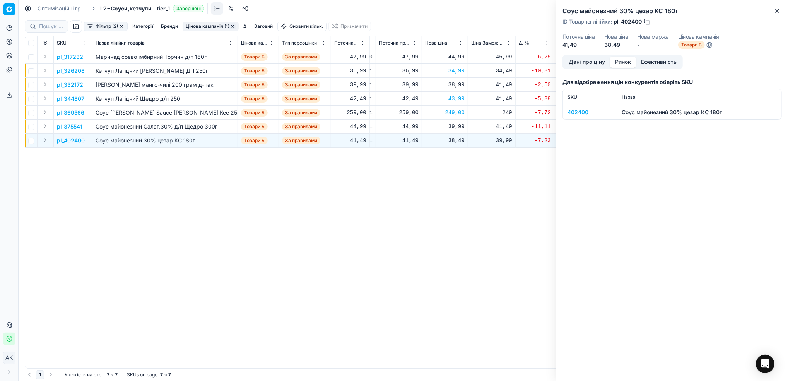
click at [573, 117] on td "402400" at bounding box center [590, 112] width 54 height 14
click at [573, 113] on div "402400" at bounding box center [590, 112] width 45 height 8
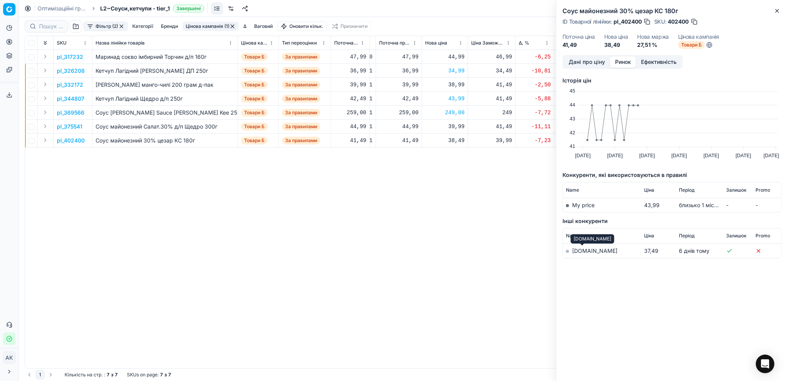
click at [580, 252] on link "[DOMAIN_NAME]" at bounding box center [594, 250] width 45 height 7
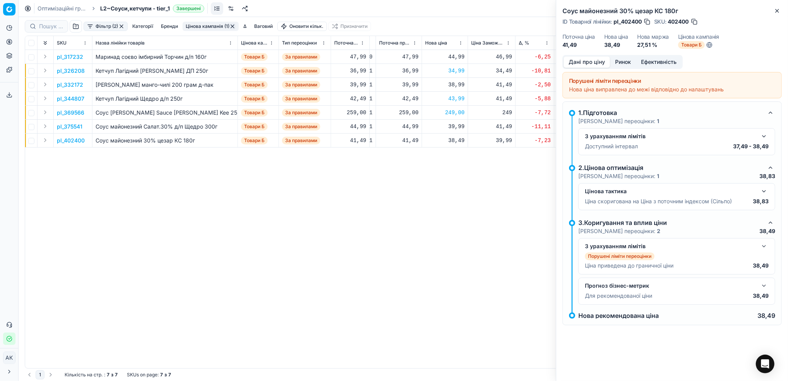
click at [581, 62] on button "Дані про ціну" at bounding box center [587, 62] width 46 height 11
click at [782, 11] on div "Соус майонезний 30% цезар КС 180г ID Товарної лінійки : pl_402400 SKU : 402400 …" at bounding box center [673, 27] width 232 height 55
click at [779, 10] on icon "button" at bounding box center [777, 11] width 6 height 6
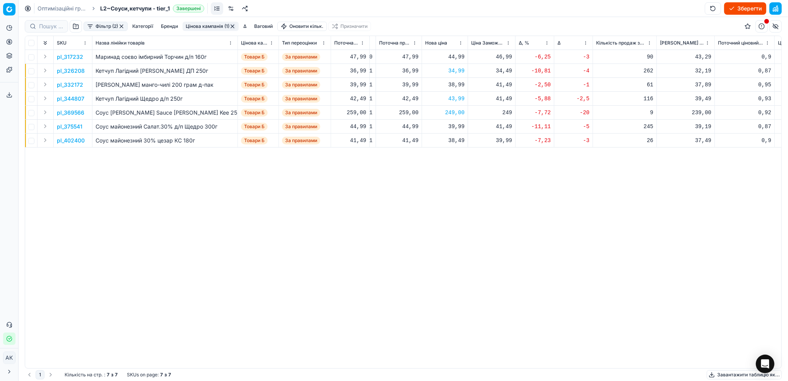
click at [451, 141] on div "38,49" at bounding box center [444, 141] width 39 height 8
drag, startPoint x: 456, startPoint y: 207, endPoint x: 448, endPoint y: 208, distance: 7.4
click at [448, 208] on input "38.49" at bounding box center [473, 208] width 56 height 12
click at [459, 210] on input "42.49" at bounding box center [473, 208] width 56 height 12
type input "42.99"
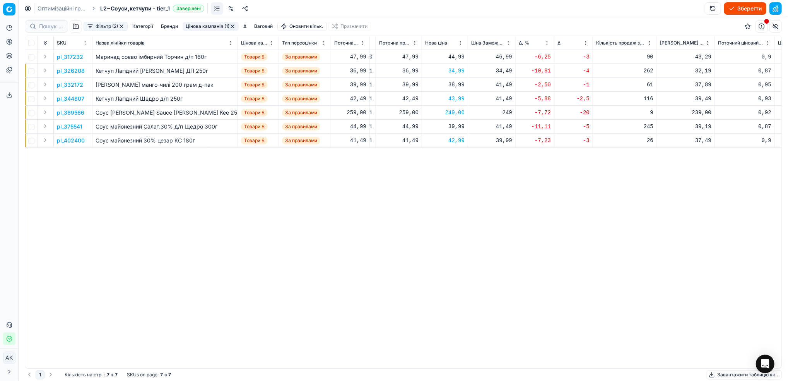
click at [208, 24] on button "Цінова кампанія (1)" at bounding box center [211, 26] width 56 height 9
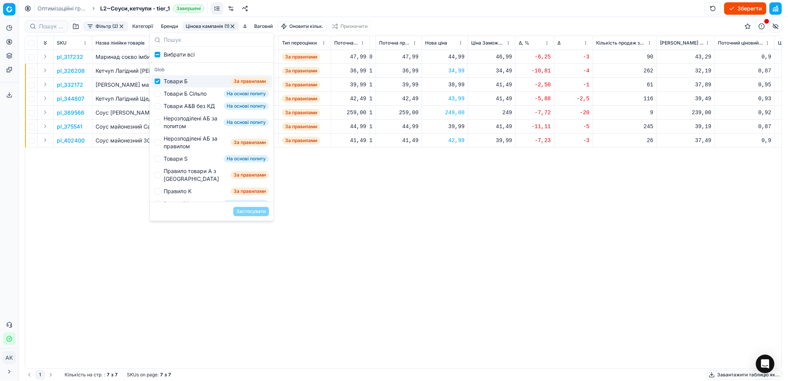
click at [161, 87] on div "Товари Б За правилами" at bounding box center [211, 81] width 121 height 12
checkbox input "false"
click at [156, 98] on div "Товари Б Сільпо На основі попиту" at bounding box center [211, 93] width 121 height 12
checkbox input "true"
click at [256, 212] on button "Застосувати" at bounding box center [251, 211] width 36 height 9
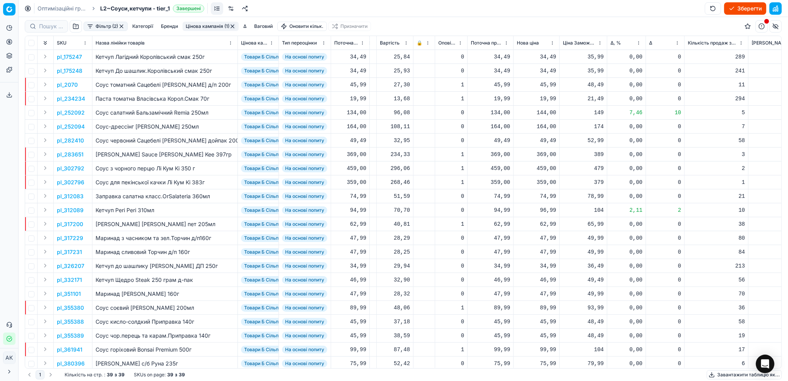
scroll to position [0, 268]
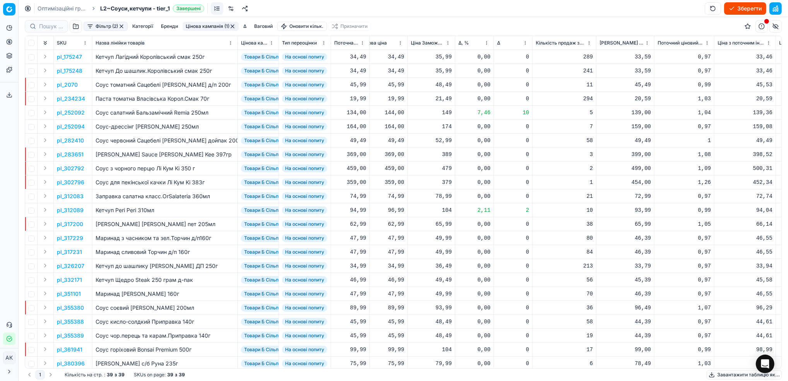
click at [485, 41] on html "Pricing platform Аналітика Цінова оптимізація Асортимент продукції Шаблони Серв…" at bounding box center [394, 190] width 788 height 381
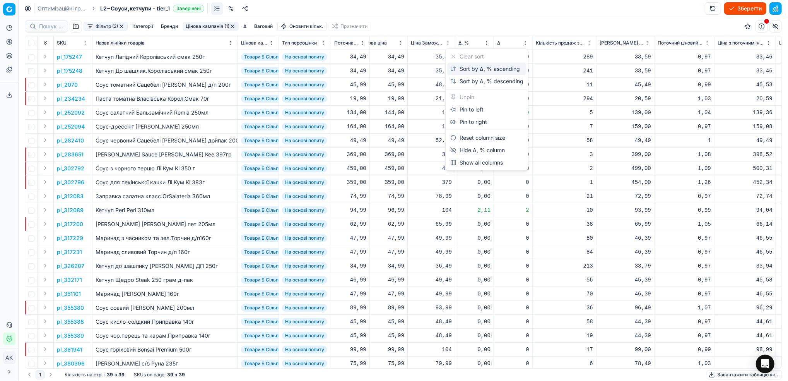
click at [471, 69] on div "Sort by Δ, % ascending" at bounding box center [486, 69] width 70 height 8
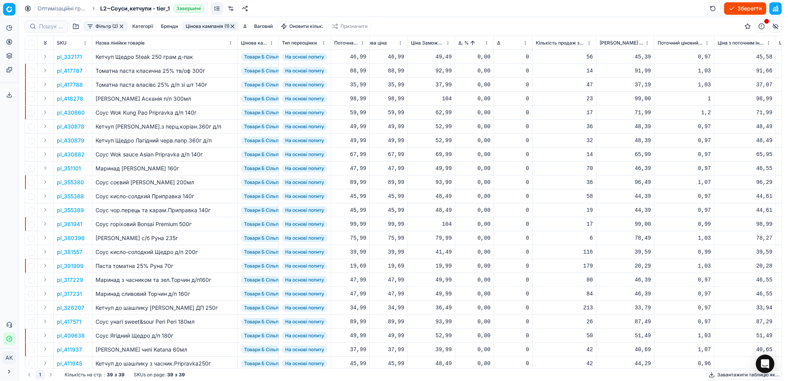
click at [486, 43] on html "Pricing platform Аналітика Цінова оптимізація Асортимент продукції Шаблони Серв…" at bounding box center [394, 190] width 788 height 381
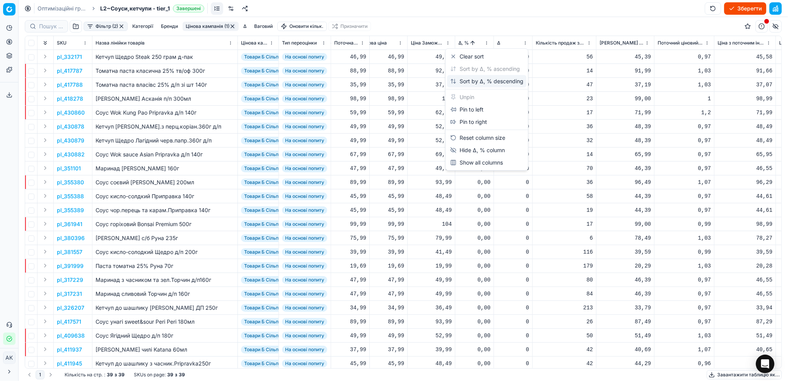
click at [466, 83] on div "Sort by Δ, % descending" at bounding box center [487, 81] width 73 height 8
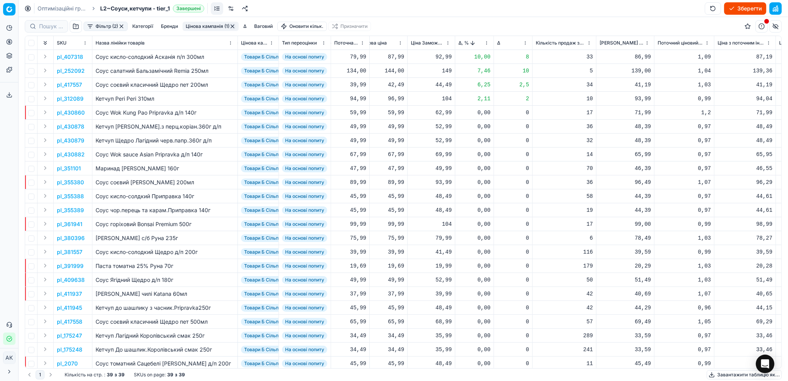
click at [70, 56] on p "pl_407318" at bounding box center [70, 57] width 26 height 8
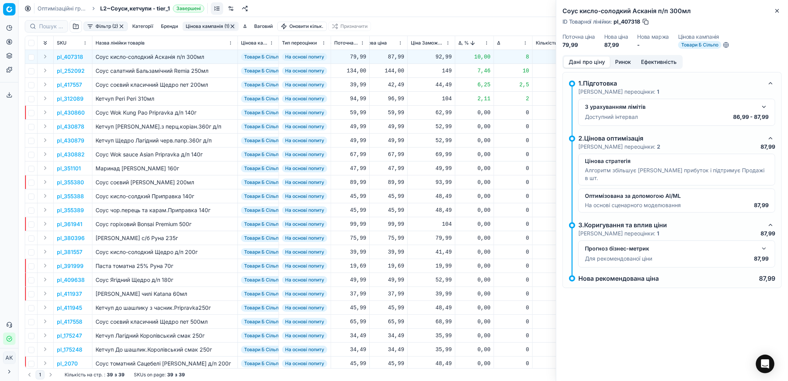
click at [627, 62] on button "Ринок" at bounding box center [623, 62] width 26 height 11
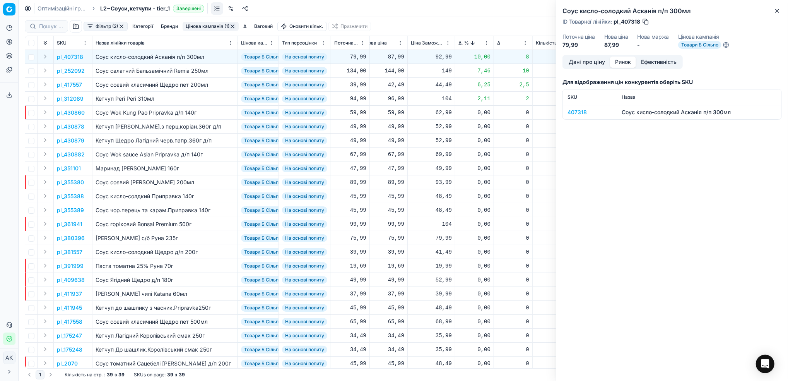
click at [573, 113] on div "407318" at bounding box center [590, 112] width 45 height 8
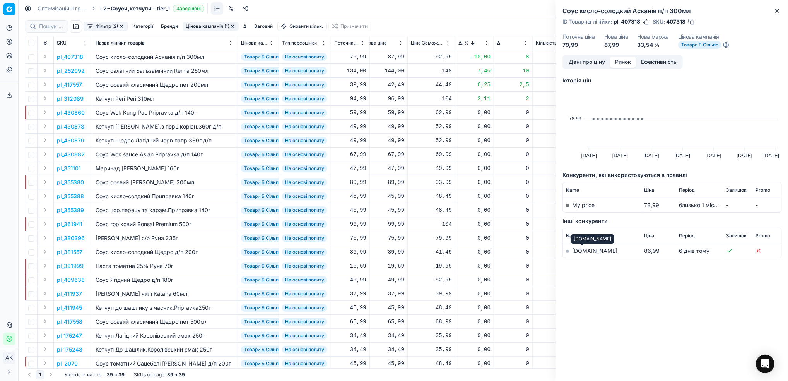
click at [583, 248] on link "[DOMAIN_NAME]" at bounding box center [594, 250] width 45 height 7
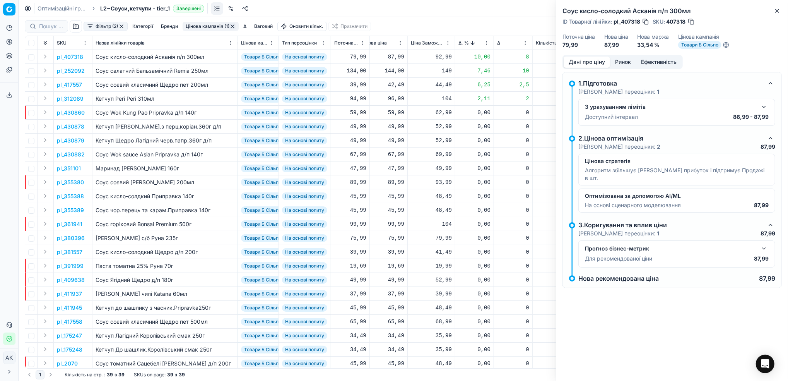
click at [583, 60] on button "Дані про ціну" at bounding box center [587, 62] width 46 height 11
click at [691, 24] on button "button" at bounding box center [692, 22] width 8 height 8
click at [763, 106] on button "button" at bounding box center [764, 106] width 9 height 9
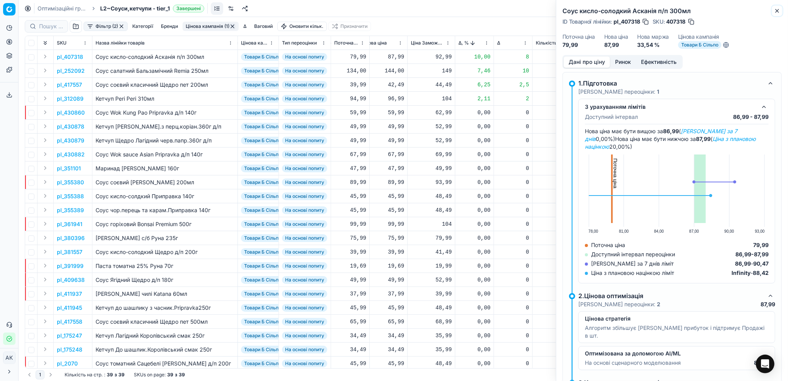
click at [778, 8] on icon "button" at bounding box center [777, 11] width 6 height 6
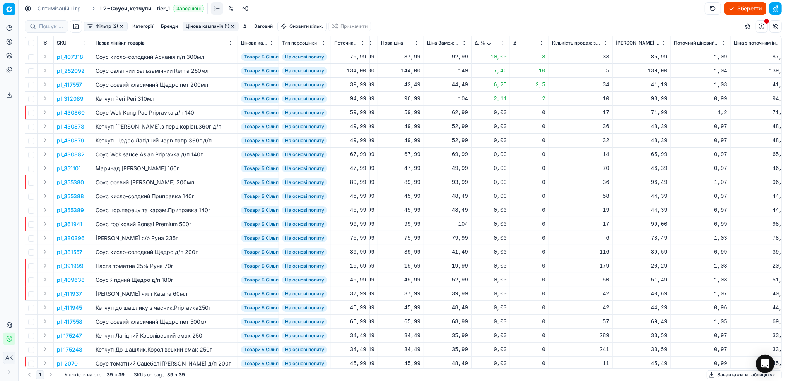
scroll to position [0, 255]
click at [404, 58] on div "87,99" at bounding box center [397, 57] width 39 height 8
drag, startPoint x: 408, startPoint y: 125, endPoint x: 401, endPoint y: 125, distance: 7.0
click at [401, 125] on input "87.99" at bounding box center [426, 125] width 56 height 12
type input "79.99"
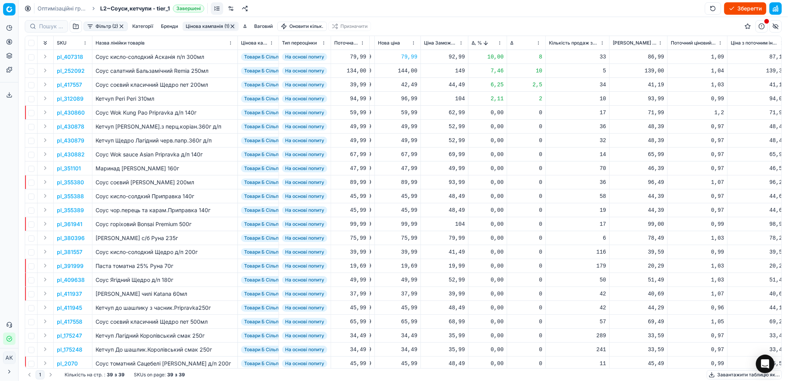
click at [71, 70] on p "pl_252092" at bounding box center [71, 71] width 28 height 8
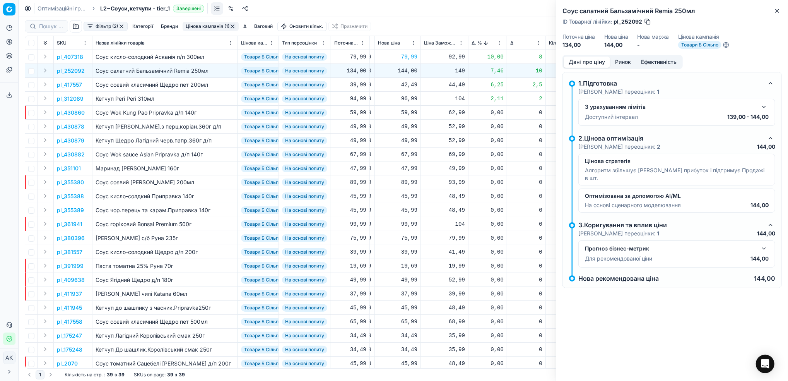
click at [620, 59] on button "Ринок" at bounding box center [623, 62] width 26 height 11
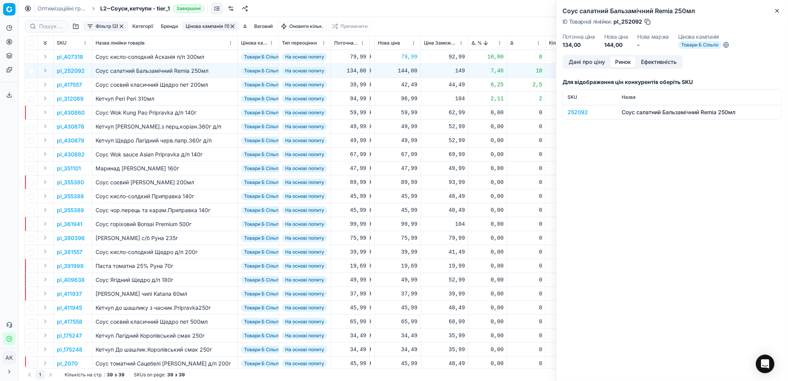
click at [579, 112] on div "252092" at bounding box center [590, 112] width 45 height 8
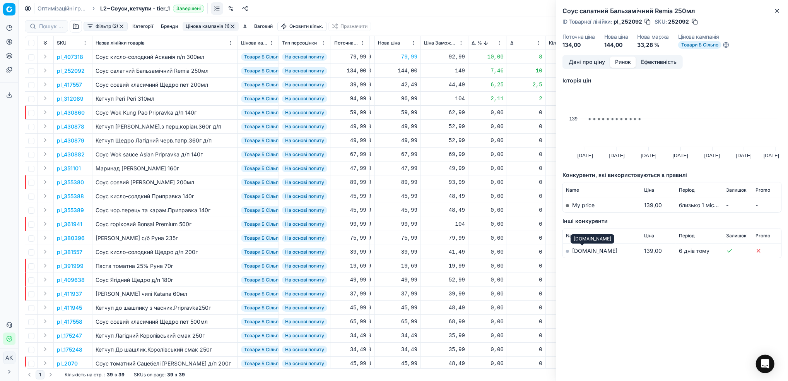
click at [579, 253] on link "[DOMAIN_NAME]" at bounding box center [594, 250] width 45 height 7
click at [588, 60] on button "Дані про ціну" at bounding box center [587, 62] width 46 height 11
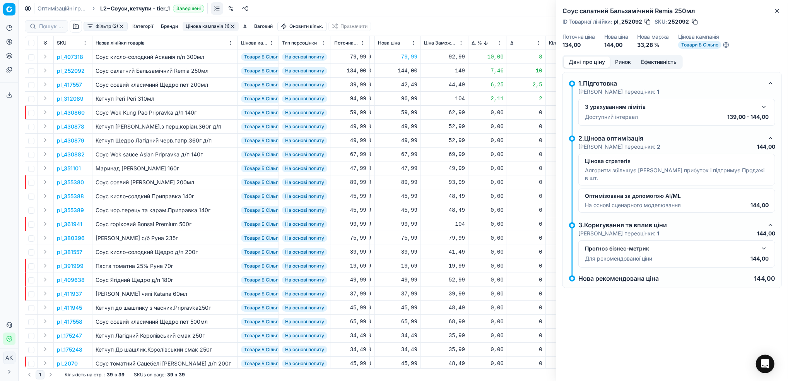
click at [695, 19] on button "button" at bounding box center [695, 22] width 8 height 8
click at [776, 12] on icon "button" at bounding box center [777, 11] width 6 height 6
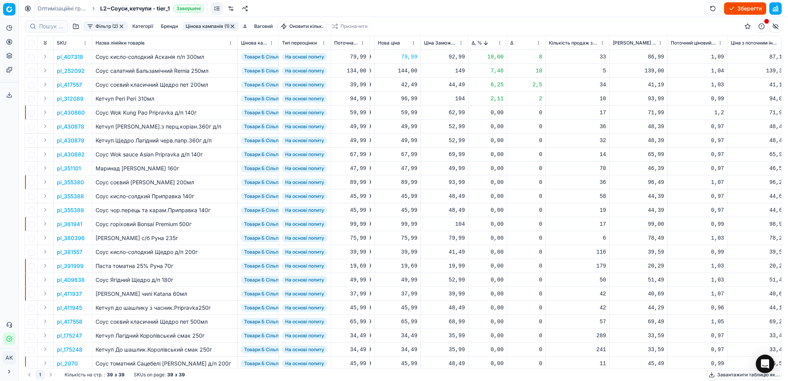
click at [66, 71] on p "pl_252092" at bounding box center [71, 71] width 28 height 8
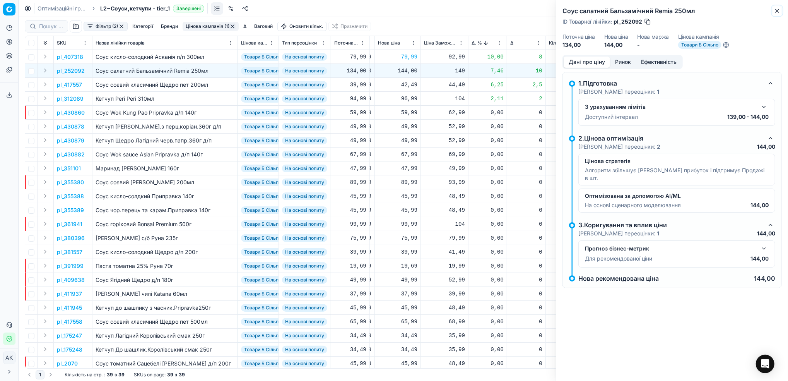
click at [775, 12] on icon "button" at bounding box center [777, 11] width 6 height 6
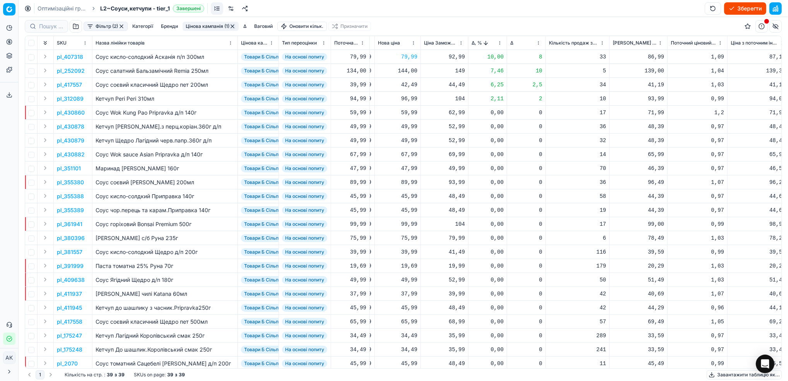
click at [407, 71] on div "144,00" at bounding box center [397, 71] width 39 height 8
click at [405, 137] on input "144.00" at bounding box center [426, 139] width 56 height 12
click at [410, 138] on input "134.00" at bounding box center [426, 139] width 56 height 12
type input "139.00"
click at [70, 84] on p "pl_417557" at bounding box center [69, 85] width 25 height 8
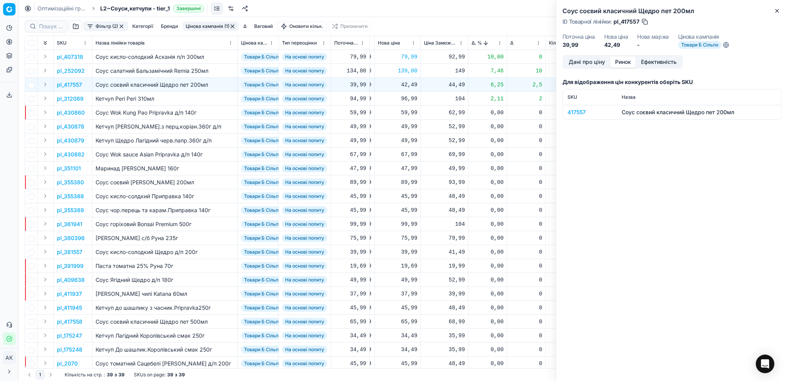
click at [623, 63] on button "Ринок" at bounding box center [623, 62] width 26 height 11
click at [578, 110] on div "417557" at bounding box center [590, 112] width 45 height 8
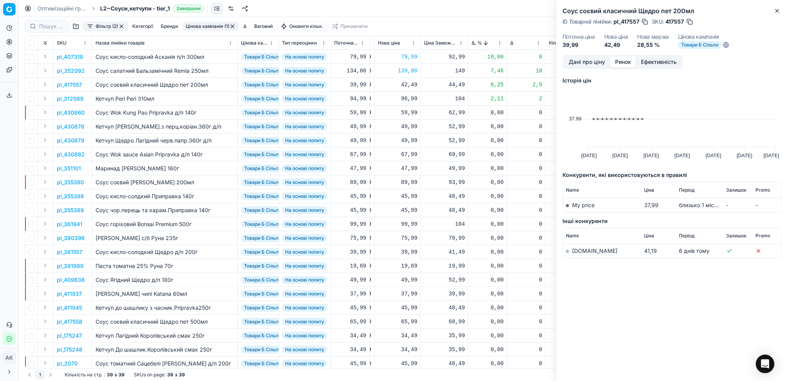
click at [579, 248] on link "[DOMAIN_NAME]" at bounding box center [594, 250] width 45 height 7
click at [581, 60] on button "Дані про ціну" at bounding box center [587, 62] width 46 height 11
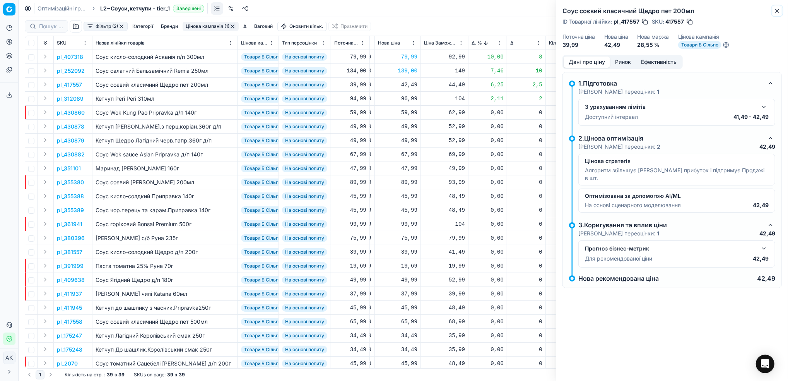
click at [778, 11] on icon "button" at bounding box center [777, 11] width 6 height 6
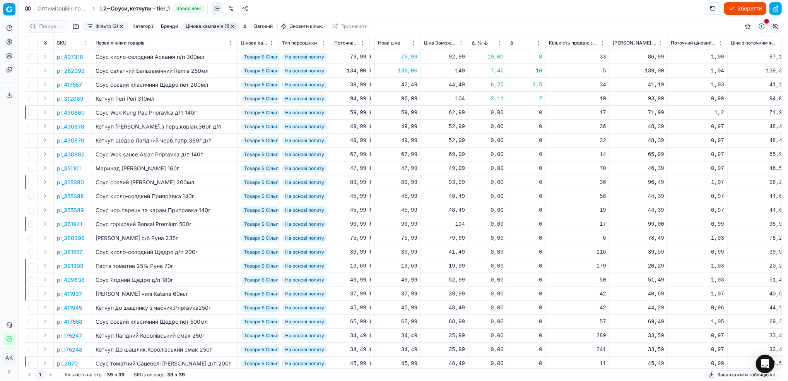
click at [69, 100] on p "pl_312089" at bounding box center [70, 99] width 27 height 8
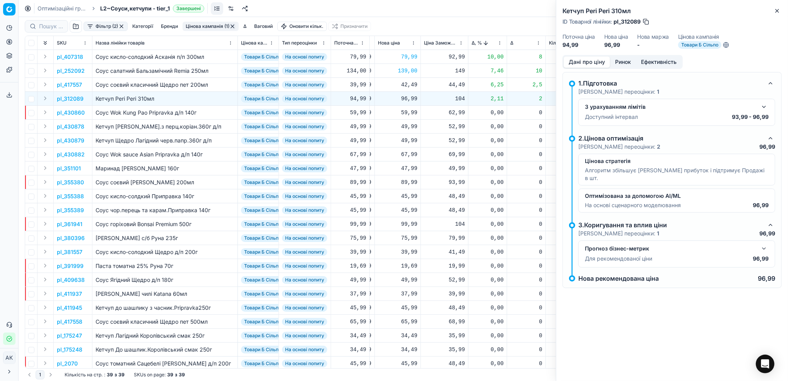
click at [617, 63] on button "Ринок" at bounding box center [623, 62] width 26 height 11
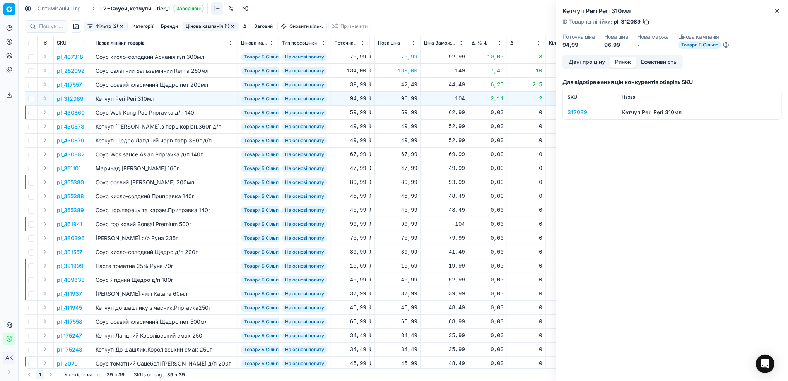
drag, startPoint x: 566, startPoint y: 113, endPoint x: 571, endPoint y: 115, distance: 5.4
click at [567, 112] on td "312089" at bounding box center [590, 112] width 54 height 14
click at [574, 113] on div "312089" at bounding box center [590, 112] width 45 height 8
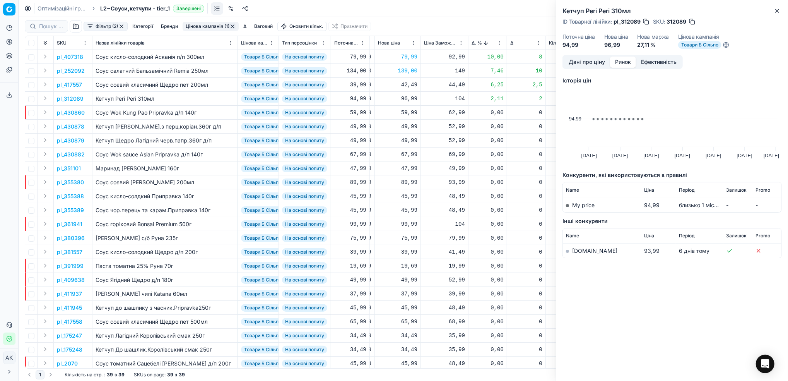
click at [578, 249] on link "[DOMAIN_NAME]" at bounding box center [594, 250] width 45 height 7
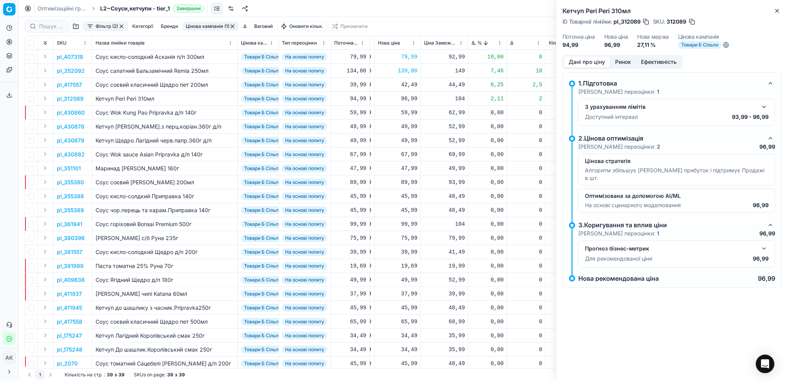
click at [581, 60] on button "Дані про ціну" at bounding box center [587, 62] width 46 height 11
click at [778, 14] on icon "button" at bounding box center [777, 11] width 6 height 6
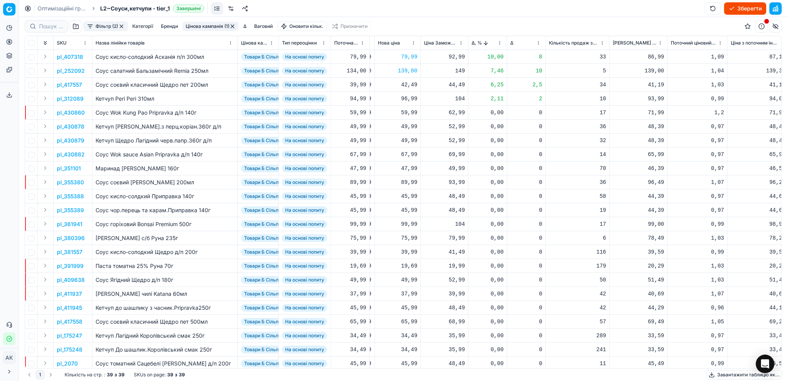
click at [406, 99] on div "96,99" at bounding box center [397, 99] width 39 height 8
click at [409, 167] on input "96.99" at bounding box center [426, 167] width 56 height 12
type input "98.99"
click at [500, 43] on html "Pricing platform Аналітика Цінова оптимізація Асортимент продукції Шаблони Серв…" at bounding box center [394, 190] width 788 height 381
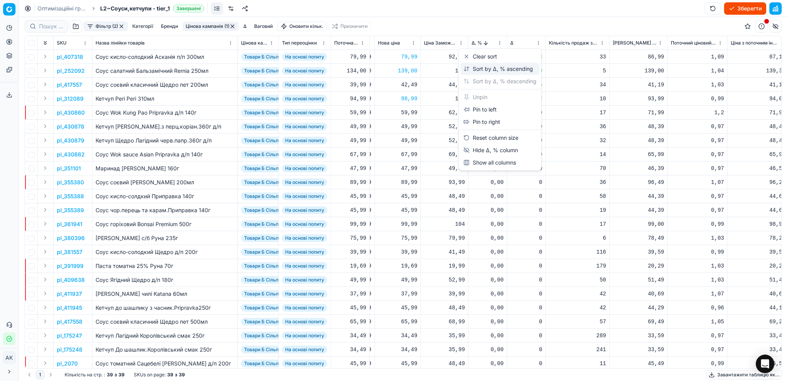
click at [480, 74] on div "Sort by Δ, % ascending" at bounding box center [500, 69] width 79 height 12
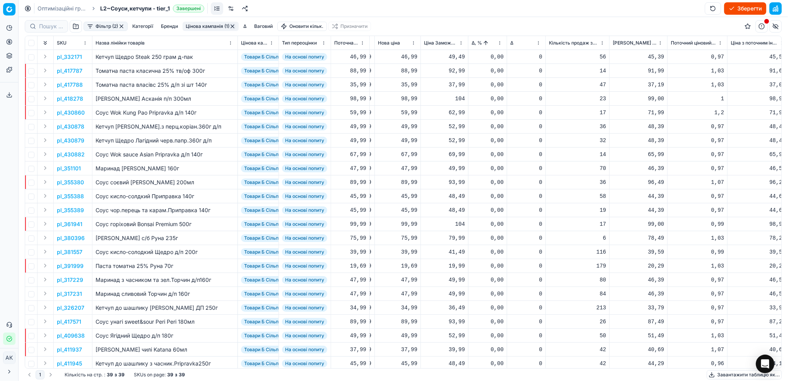
click at [201, 27] on button "Цінова кампанія (1)" at bounding box center [211, 26] width 56 height 9
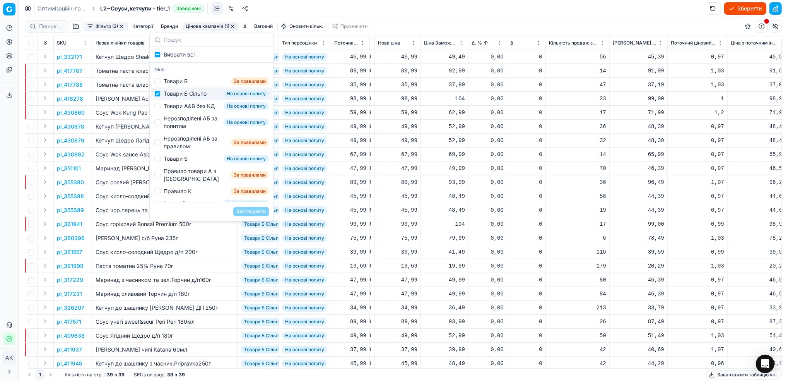
click at [162, 94] on div "Товари Б Сільпо На основі попиту" at bounding box center [211, 93] width 121 height 12
checkbox input "false"
click at [158, 109] on input "Suggestions" at bounding box center [157, 106] width 6 height 6
checkbox input "true"
click at [256, 213] on button "Застосувати" at bounding box center [251, 211] width 36 height 9
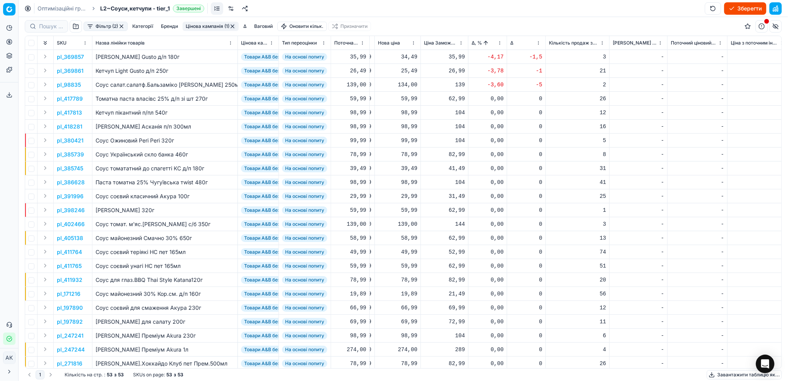
click at [60, 56] on p "pl_369857" at bounding box center [70, 57] width 27 height 8
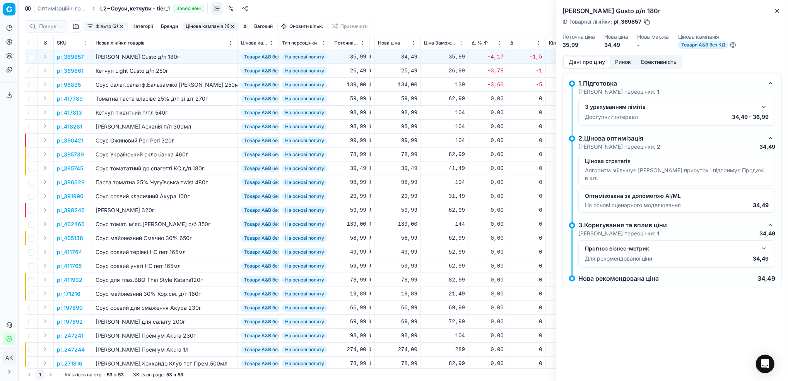
click at [621, 58] on button "Ринок" at bounding box center [623, 62] width 26 height 11
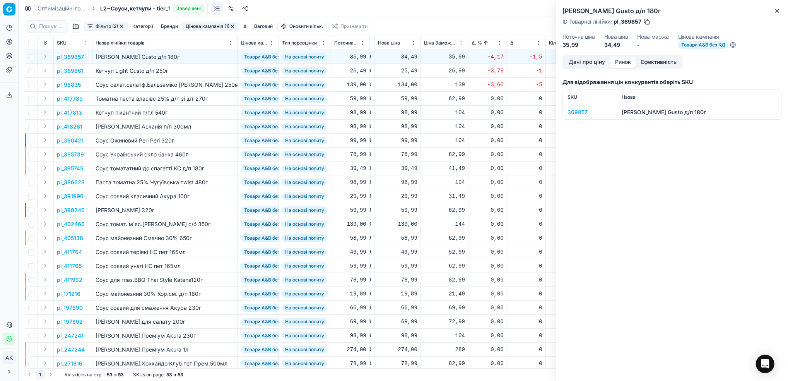
click at [579, 113] on div "369857" at bounding box center [590, 112] width 45 height 8
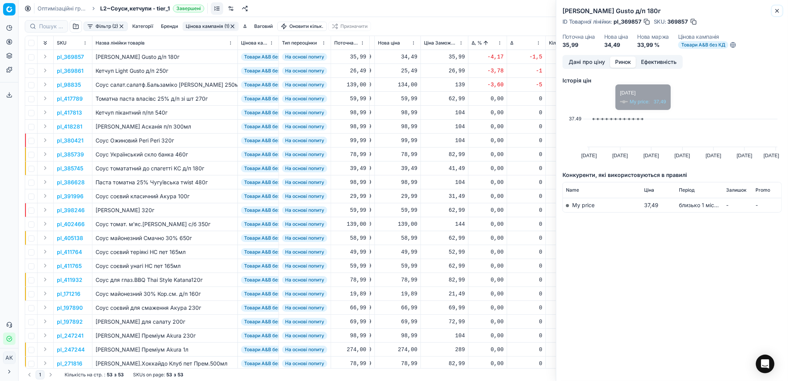
click at [775, 14] on icon "button" at bounding box center [777, 11] width 6 height 6
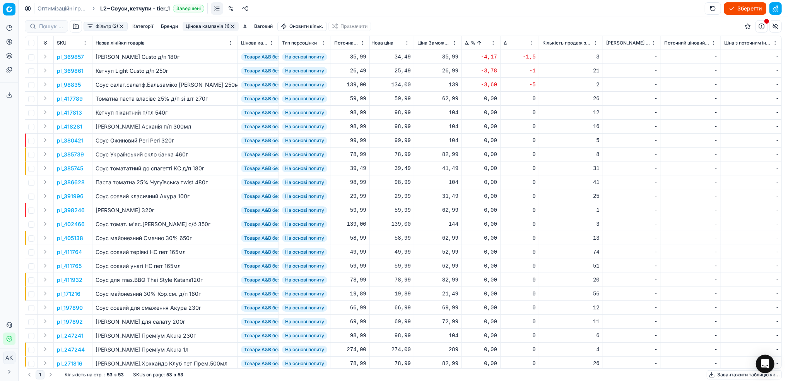
scroll to position [0, 258]
click at [72, 55] on p "pl_369857" at bounding box center [70, 57] width 27 height 8
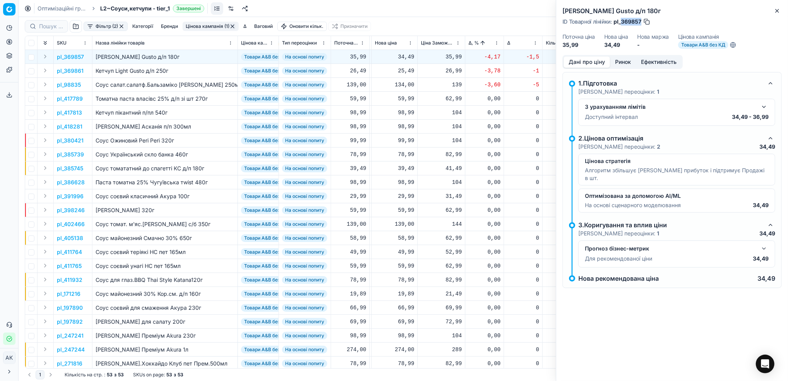
drag, startPoint x: 641, startPoint y: 21, endPoint x: 622, endPoint y: 22, distance: 19.4
click at [622, 22] on span "pl_369857" at bounding box center [628, 22] width 28 height 8
copy span "369857"
click at [775, 12] on icon "button" at bounding box center [777, 11] width 6 height 6
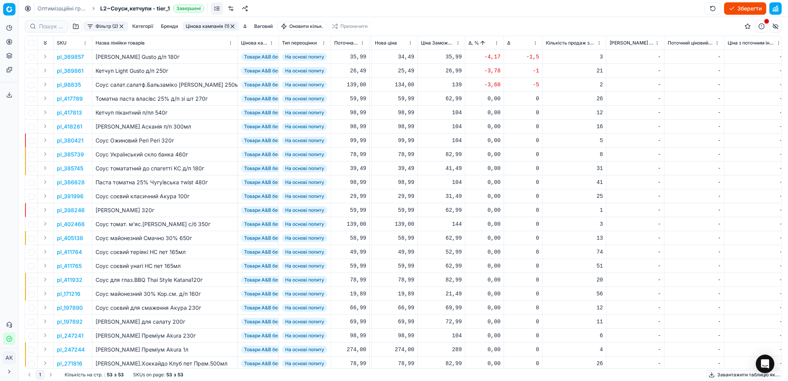
click at [404, 58] on div "34,49" at bounding box center [394, 57] width 39 height 8
click at [403, 125] on input "34.49" at bounding box center [423, 125] width 56 height 12
click at [408, 125] on input "35.49" at bounding box center [423, 125] width 56 height 12
type input "35.99"
click at [73, 72] on p "pl_369861" at bounding box center [70, 71] width 27 height 8
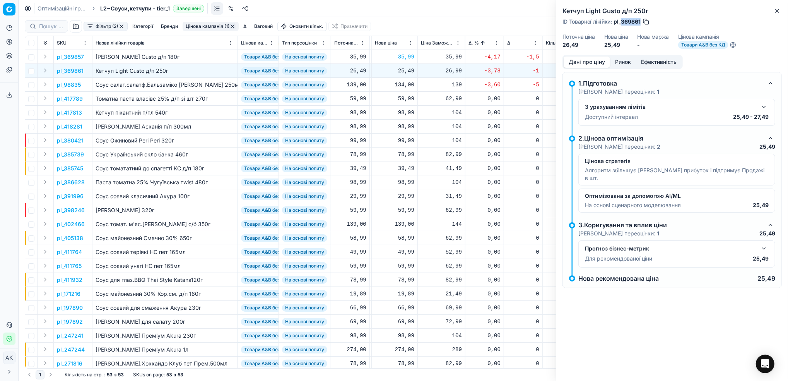
drag, startPoint x: 641, startPoint y: 22, endPoint x: 622, endPoint y: 22, distance: 19.0
click at [622, 22] on span "pl_369861" at bounding box center [627, 22] width 27 height 8
copy span "369861"
click at [400, 69] on div "25,49" at bounding box center [394, 71] width 39 height 8
click at [403, 140] on input "25.49" at bounding box center [423, 139] width 56 height 12
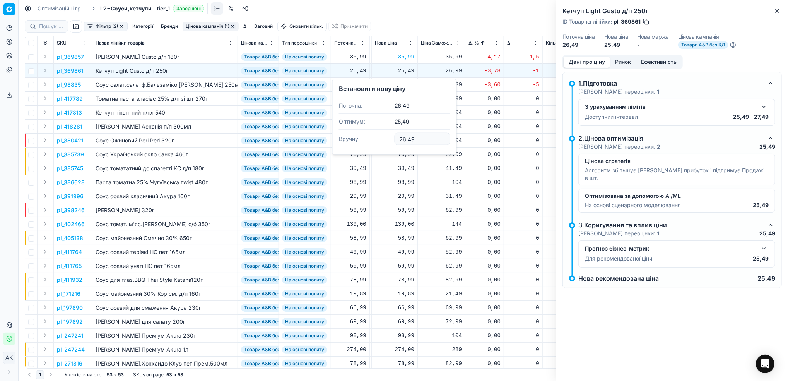
type input "26.49"
click at [69, 86] on p "pl_98835" at bounding box center [69, 85] width 24 height 8
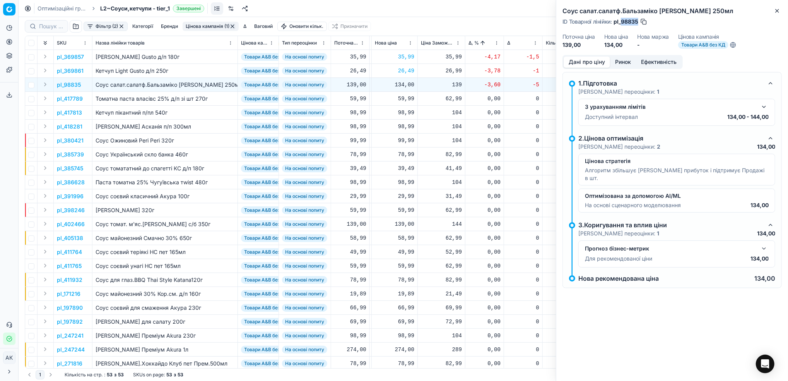
drag, startPoint x: 638, startPoint y: 23, endPoint x: 621, endPoint y: 24, distance: 17.5
click at [621, 24] on span "pl_98835" at bounding box center [626, 22] width 25 height 8
copy span "98835"
click at [782, 9] on div "Соус салат.салатф.Бальзаміко [PERSON_NAME] 250мл ID Товарної лінійки : pl_98835…" at bounding box center [673, 27] width 232 height 55
click at [776, 10] on icon "button" at bounding box center [777, 11] width 6 height 6
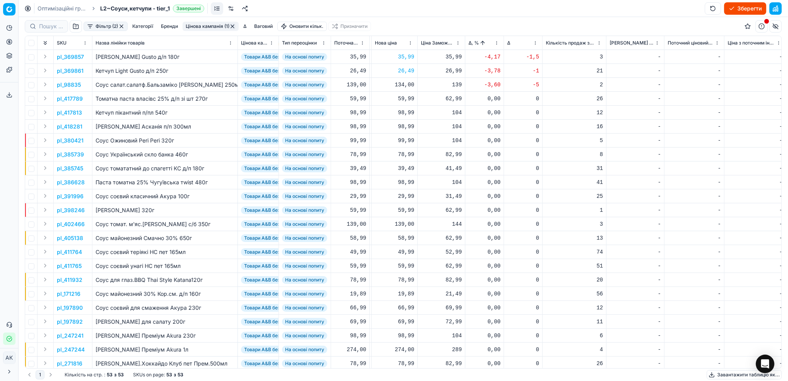
click at [407, 86] on div "134,00" at bounding box center [394, 85] width 39 height 8
click at [406, 154] on input "134.00" at bounding box center [423, 153] width 56 height 12
type input "139.00"
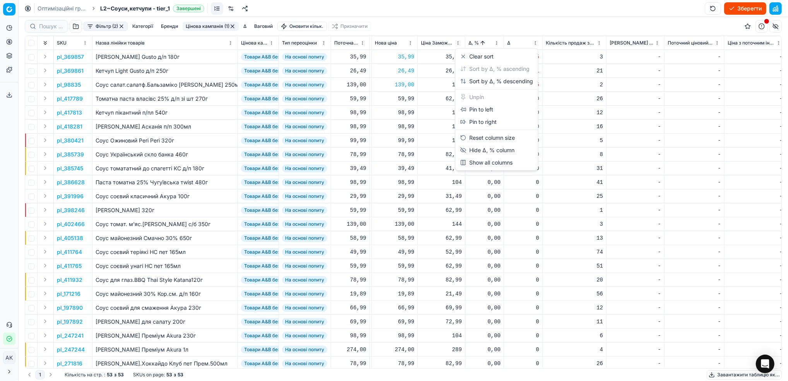
click at [496, 44] on html "Pricing platform Аналітика Цінова оптимізація Асортимент продукції Шаблони Серв…" at bounding box center [394, 190] width 788 height 381
click at [490, 78] on div "Sort by Δ, % descending" at bounding box center [497, 81] width 73 height 8
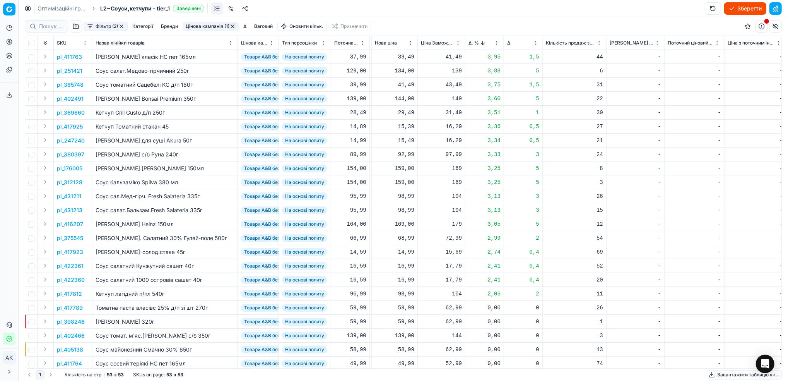
click at [75, 57] on p "pl_411763" at bounding box center [69, 57] width 25 height 8
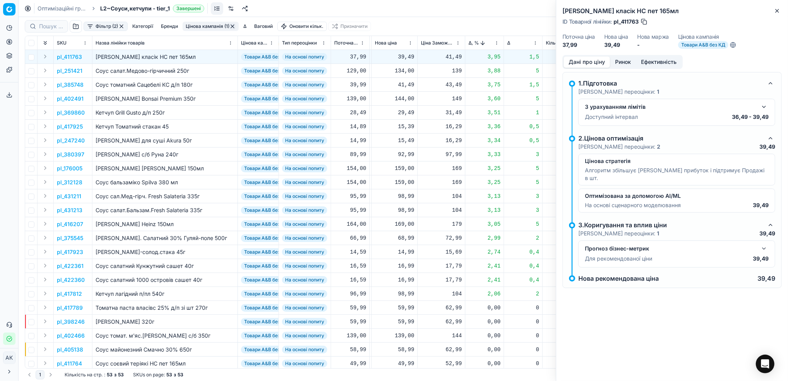
click at [621, 59] on button "Ринок" at bounding box center [623, 62] width 26 height 11
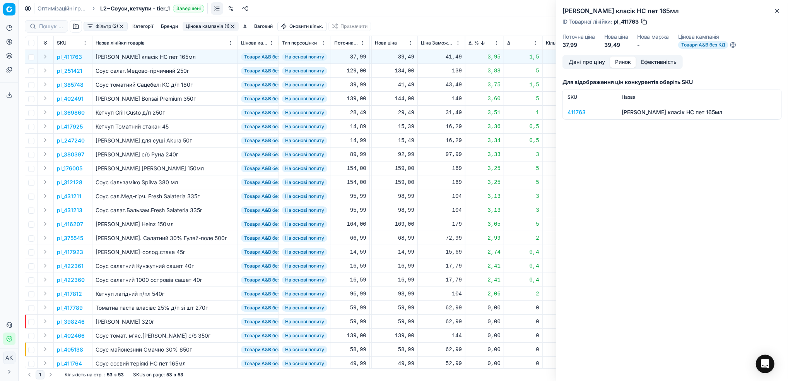
click at [577, 113] on div "411763" at bounding box center [590, 112] width 45 height 8
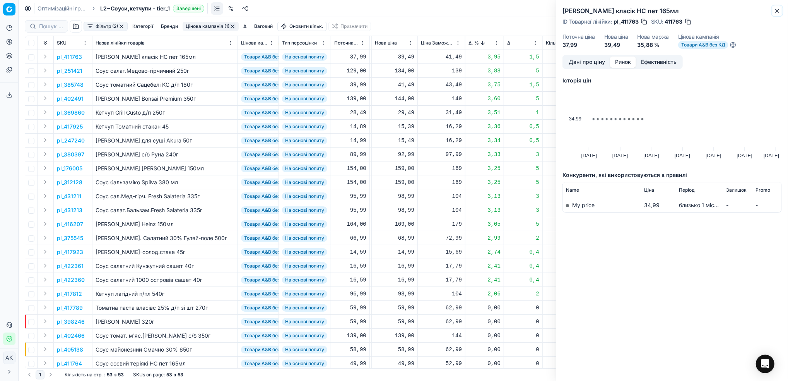
click at [777, 12] on icon "button" at bounding box center [777, 11] width 6 height 6
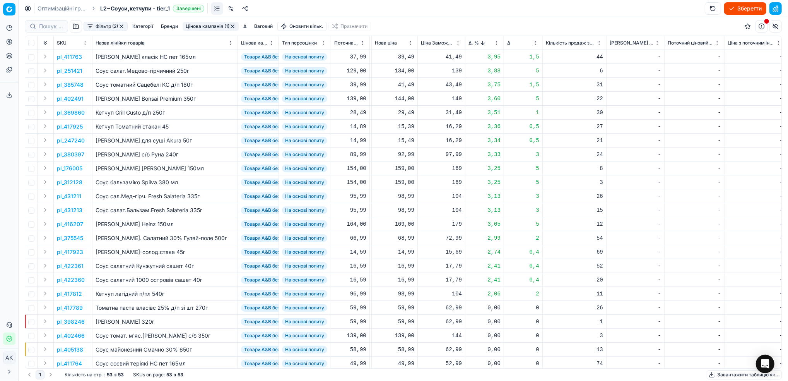
click at [67, 58] on p "pl_411763" at bounding box center [69, 57] width 25 height 8
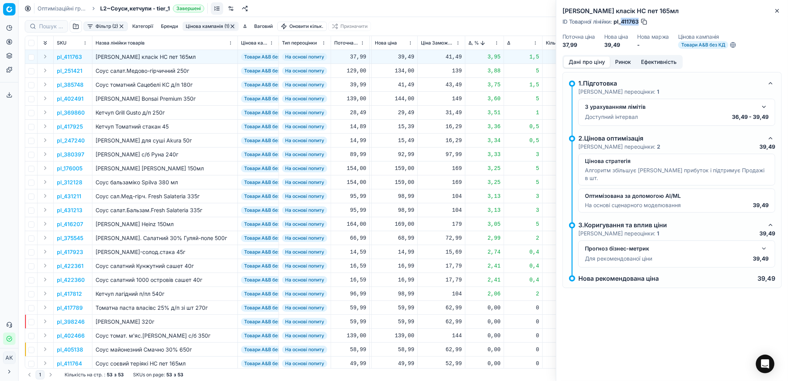
drag, startPoint x: 639, startPoint y: 20, endPoint x: 621, endPoint y: 22, distance: 17.9
click at [621, 22] on span "pl_411763" at bounding box center [626, 22] width 25 height 8
copy span "411763"
click at [778, 11] on icon "button" at bounding box center [777, 11] width 6 height 6
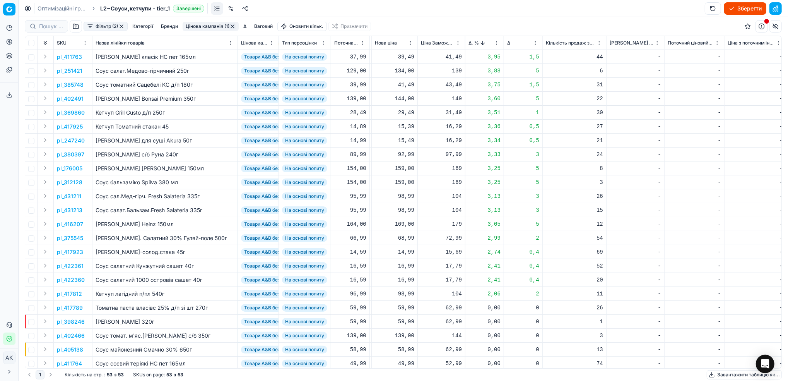
click at [69, 69] on p "pl_251421" at bounding box center [70, 71] width 26 height 8
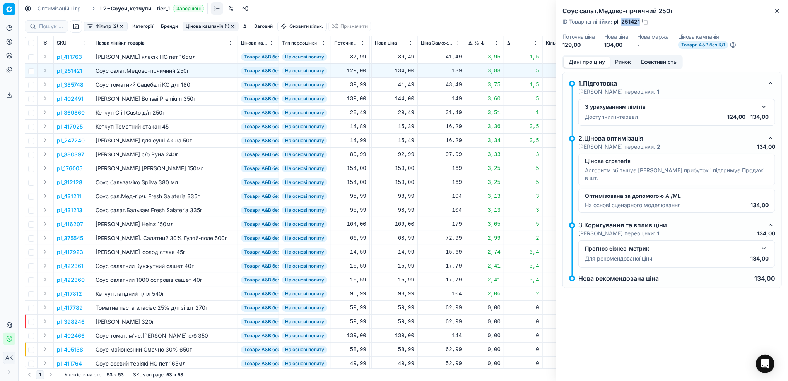
drag, startPoint x: 640, startPoint y: 21, endPoint x: 622, endPoint y: 22, distance: 18.2
click at [622, 22] on span "pl_251421" at bounding box center [627, 22] width 26 height 8
copy span "251421"
click at [776, 9] on icon "button" at bounding box center [777, 10] width 3 height 3
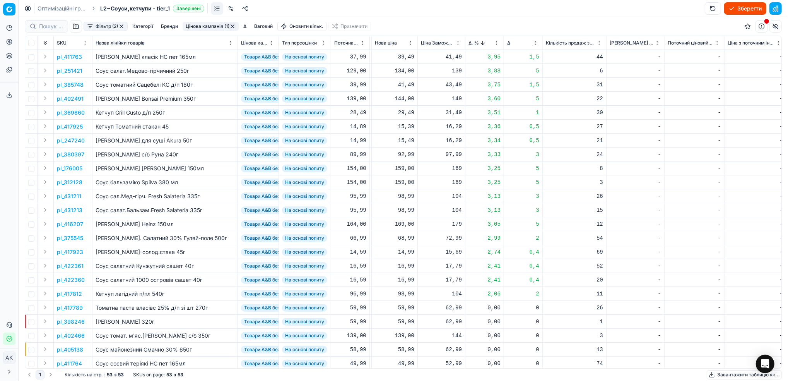
click at [402, 72] on div "134,00" at bounding box center [394, 71] width 39 height 8
drag, startPoint x: 408, startPoint y: 140, endPoint x: 403, endPoint y: 138, distance: 5.8
click at [403, 138] on input "134.00" at bounding box center [423, 139] width 56 height 12
type input "129.00"
click at [66, 168] on p "pl_176005" at bounding box center [70, 168] width 26 height 8
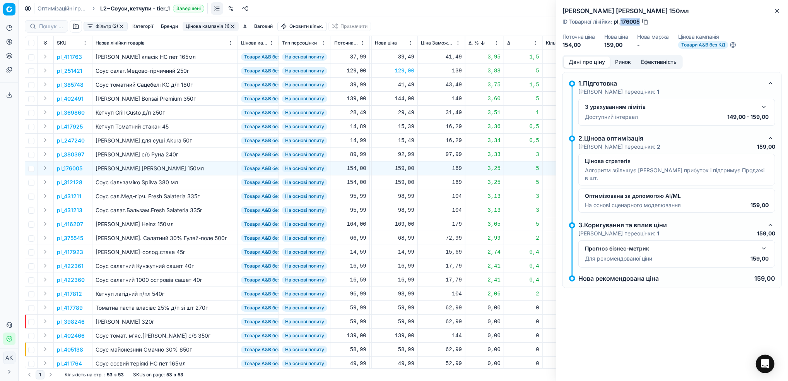
drag, startPoint x: 641, startPoint y: 20, endPoint x: 622, endPoint y: 21, distance: 19.0
click at [622, 21] on div "ID Товарної лінійки : pl_176005" at bounding box center [606, 22] width 87 height 8
copy span "176005"
click at [777, 11] on icon "button" at bounding box center [777, 11] width 6 height 6
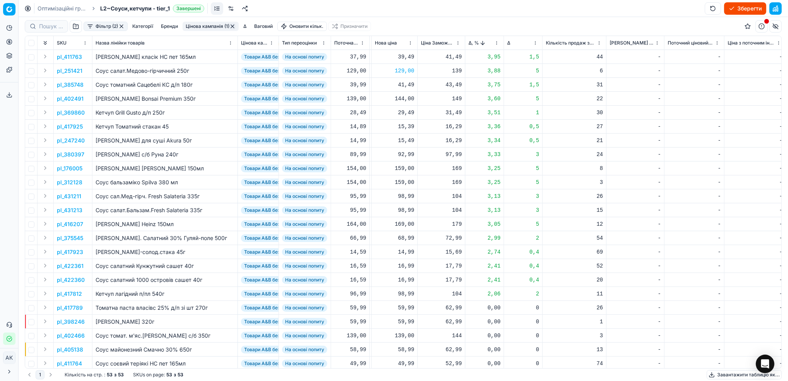
click at [73, 183] on p "pl_312128" at bounding box center [70, 182] width 26 height 8
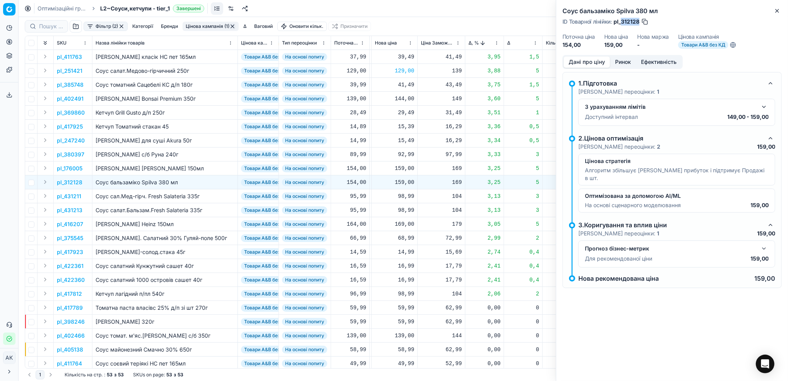
drag, startPoint x: 640, startPoint y: 22, endPoint x: 622, endPoint y: 22, distance: 18.2
click at [622, 22] on div "ID Товарної лінійки : pl_312128" at bounding box center [606, 22] width 86 height 8
copy span "312128"
click at [781, 11] on button "Close" at bounding box center [777, 10] width 9 height 9
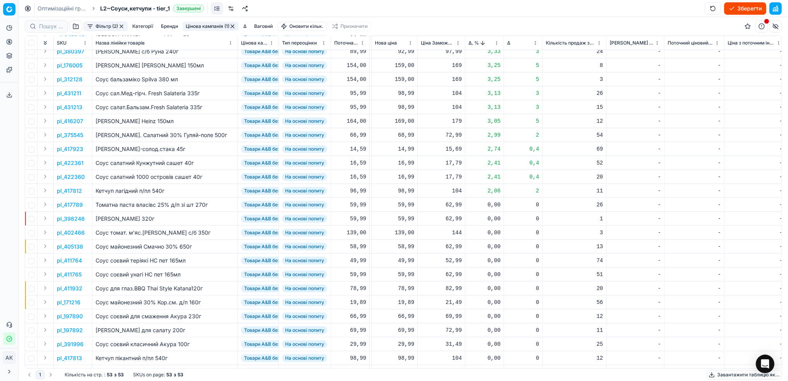
scroll to position [0, 258]
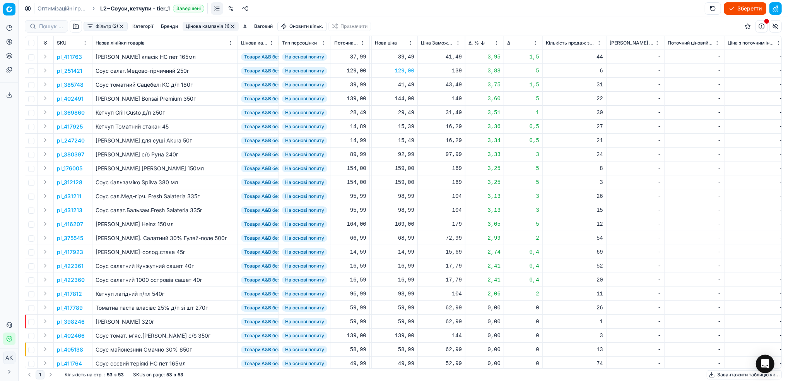
click at [497, 41] on html "Pricing platform Аналітика Цінова оптимізація Асортимент продукції Шаблони Серв…" at bounding box center [394, 190] width 788 height 381
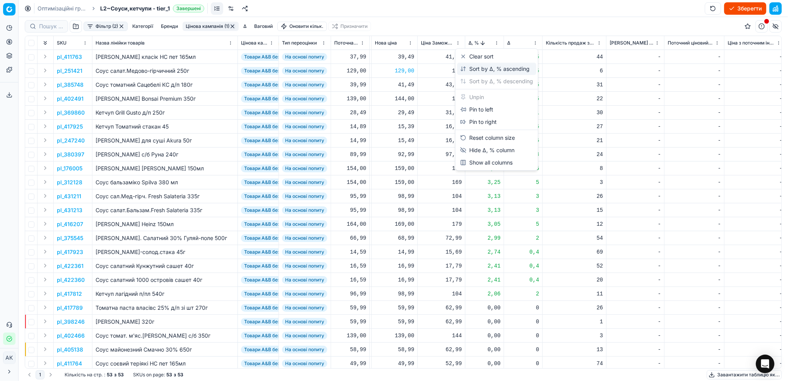
click at [466, 68] on div "Sort by Δ, % ascending" at bounding box center [496, 69] width 70 height 8
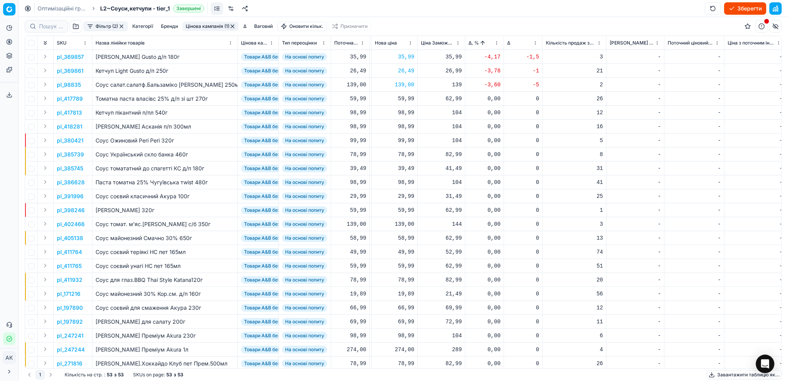
click at [197, 25] on button "Цінова кампанія (1)" at bounding box center [211, 26] width 56 height 9
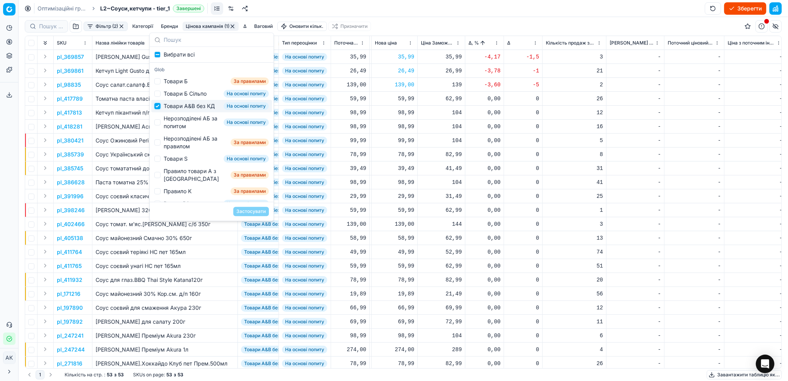
click at [157, 109] on input "Suggestions" at bounding box center [157, 106] width 6 height 6
checkbox input "false"
click at [160, 125] on input "Suggestions" at bounding box center [157, 122] width 6 height 6
checkbox input "true"
click at [253, 209] on button "Застосувати" at bounding box center [251, 211] width 36 height 9
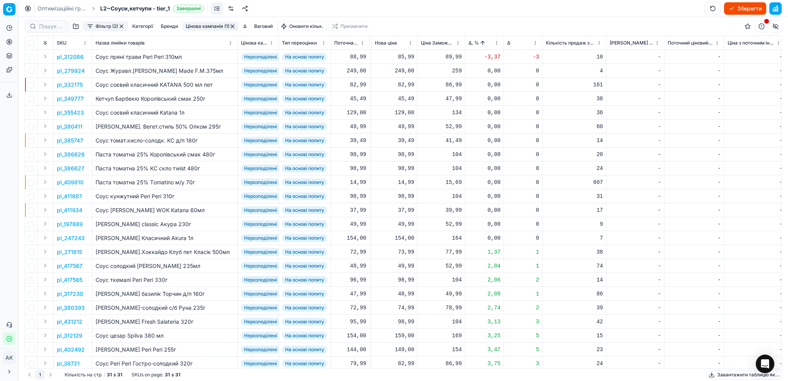
click at [71, 54] on p "pl_312086" at bounding box center [70, 57] width 27 height 8
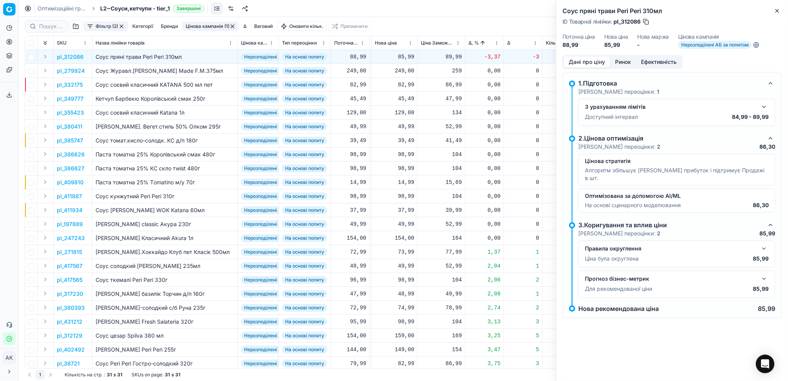
click at [618, 63] on button "Ринок" at bounding box center [623, 62] width 26 height 11
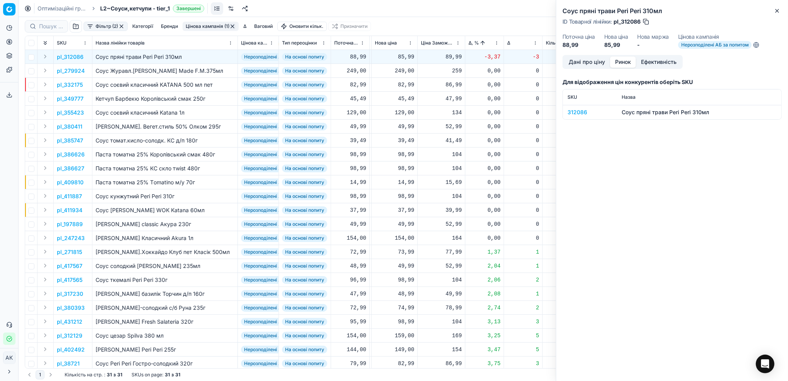
click at [574, 112] on div "312086" at bounding box center [590, 112] width 45 height 8
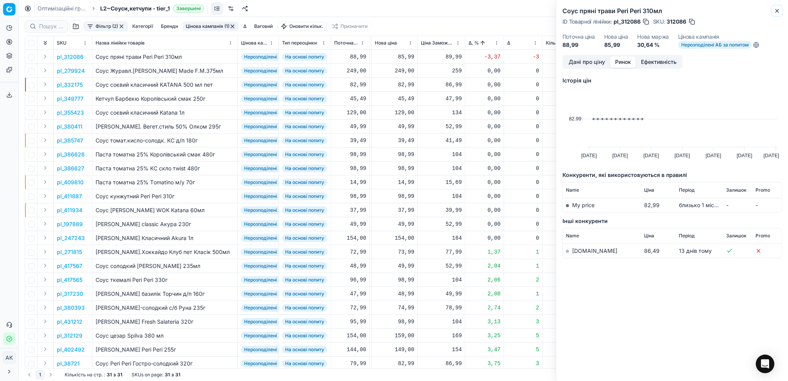
click at [777, 13] on icon "button" at bounding box center [777, 11] width 6 height 6
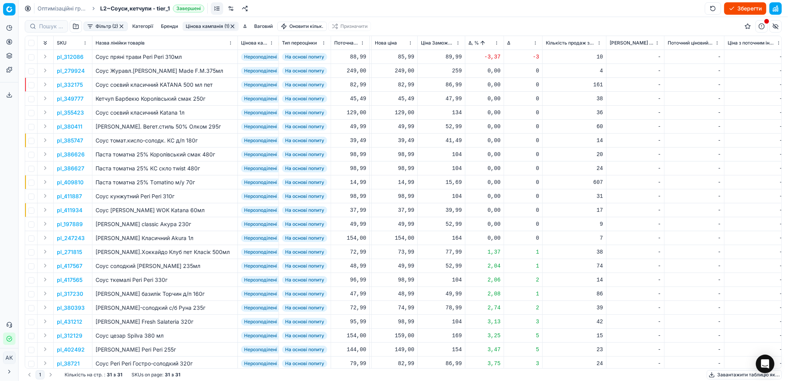
click at [70, 55] on p "pl_312086" at bounding box center [70, 57] width 27 height 8
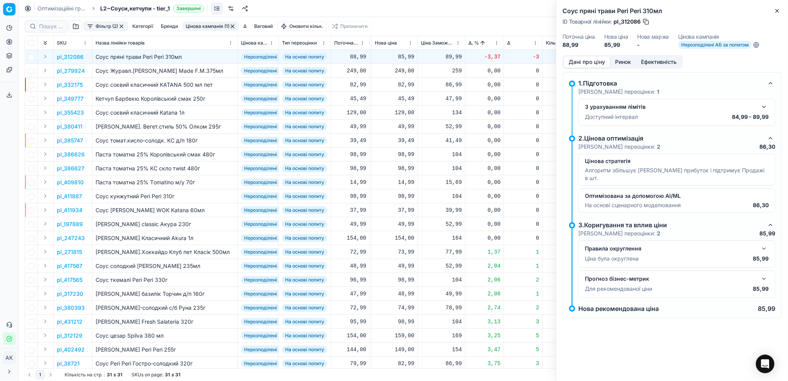
click at [624, 58] on button "Ринок" at bounding box center [623, 62] width 26 height 11
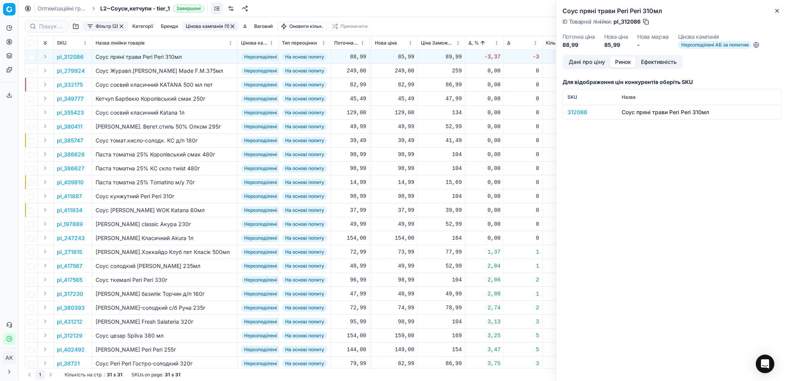
click at [578, 115] on div "312086" at bounding box center [590, 112] width 45 height 8
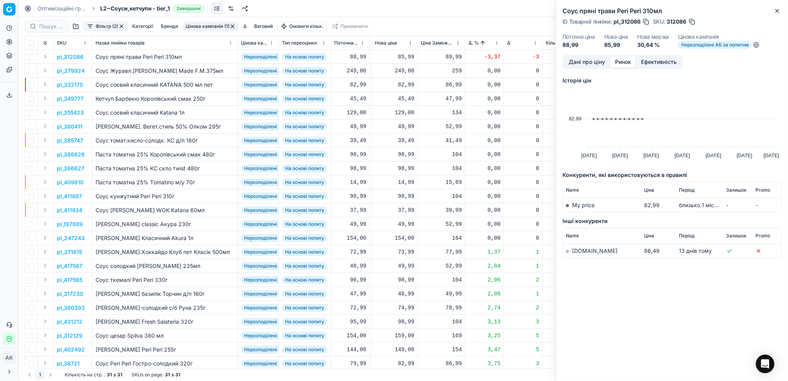
click at [576, 252] on link "[DOMAIN_NAME]" at bounding box center [594, 250] width 45 height 7
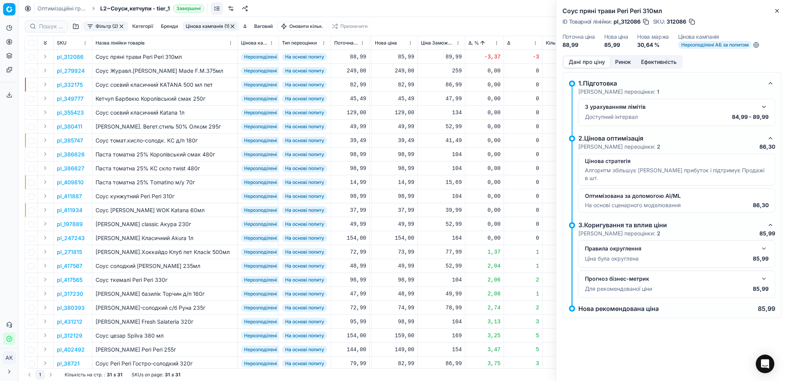
click at [591, 62] on button "Дані про ціну" at bounding box center [587, 62] width 46 height 11
click at [693, 23] on button "button" at bounding box center [693, 22] width 8 height 8
click at [777, 13] on icon "button" at bounding box center [777, 11] width 6 height 6
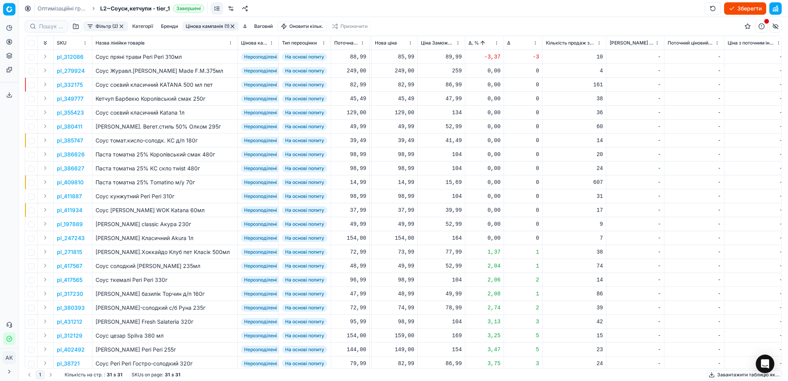
click at [497, 44] on html "Pricing platform Аналітика Цінова оптимізація Асортимент продукції Шаблони Серв…" at bounding box center [394, 190] width 788 height 381
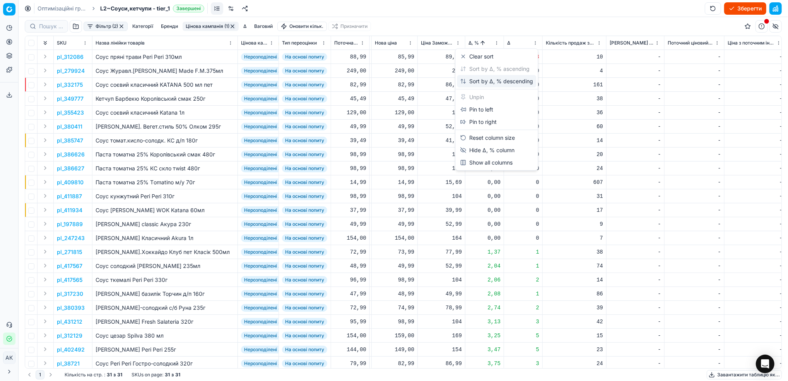
click at [475, 79] on div "Sort by Δ, % descending" at bounding box center [497, 81] width 73 height 8
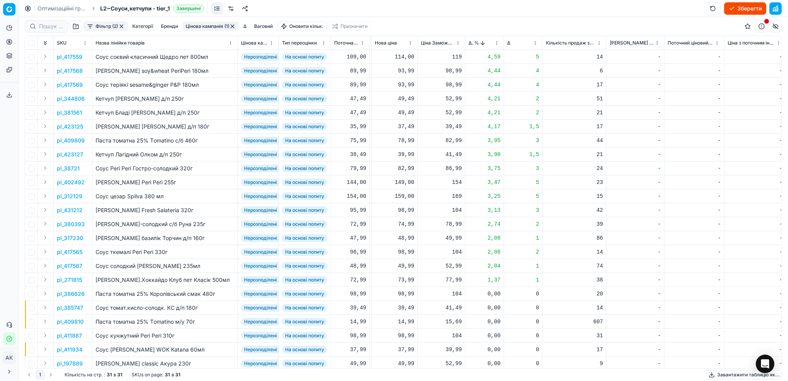
click at [65, 68] on p "pl_417568" at bounding box center [70, 71] width 26 height 8
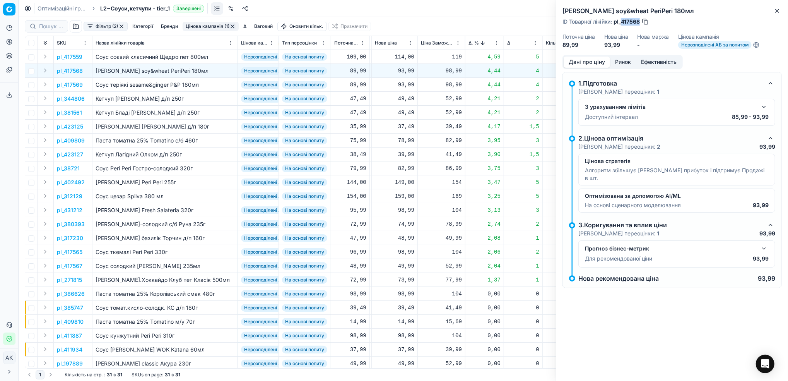
drag, startPoint x: 640, startPoint y: 20, endPoint x: 622, endPoint y: 22, distance: 18.0
click at [622, 22] on span "pl_417568" at bounding box center [627, 22] width 26 height 8
copy span "417568"
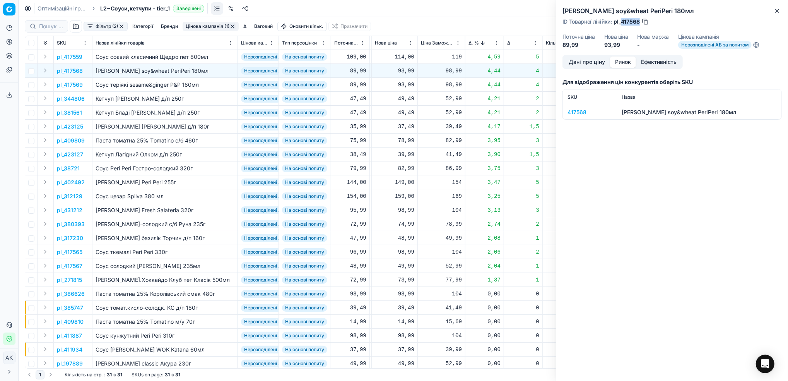
click at [622, 61] on button "Ринок" at bounding box center [623, 62] width 26 height 11
click at [579, 112] on div "417568" at bounding box center [590, 112] width 45 height 8
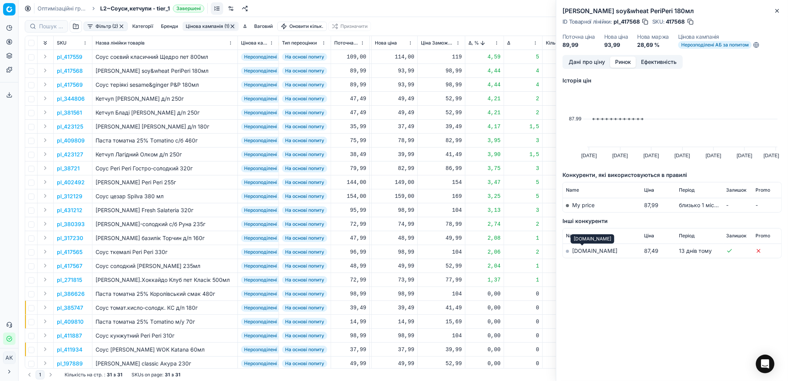
click at [583, 253] on link "[DOMAIN_NAME]" at bounding box center [594, 250] width 45 height 7
click at [778, 13] on icon "button" at bounding box center [777, 11] width 6 height 6
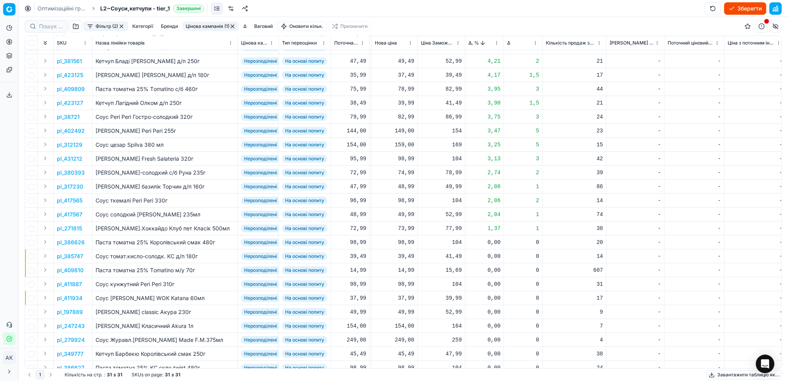
scroll to position [0, 258]
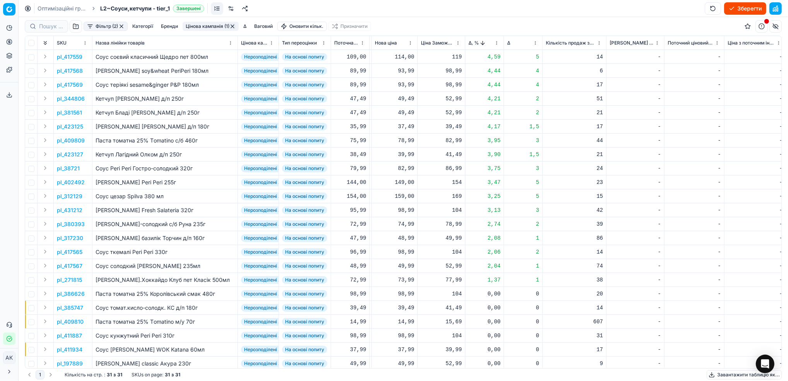
click at [207, 26] on button "Цінова кампанія (1)" at bounding box center [211, 26] width 56 height 9
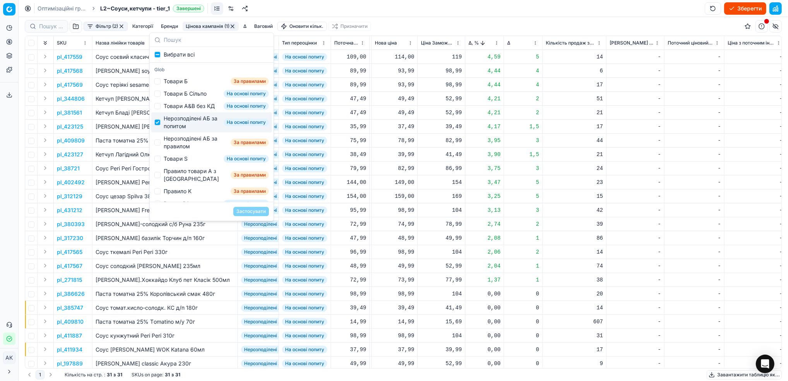
click at [164, 130] on div "Нерозподілені АБ за попитом" at bounding box center [192, 122] width 57 height 15
checkbox input "false"
click at [164, 150] on div "Нерозподілені АБ за правилом" at bounding box center [196, 142] width 64 height 15
checkbox input "true"
click at [255, 212] on button "Застосувати" at bounding box center [251, 211] width 36 height 9
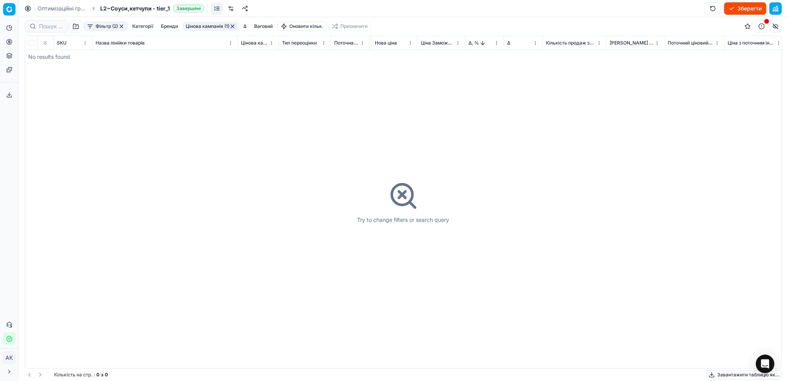
click at [232, 27] on button "button" at bounding box center [233, 26] width 6 height 6
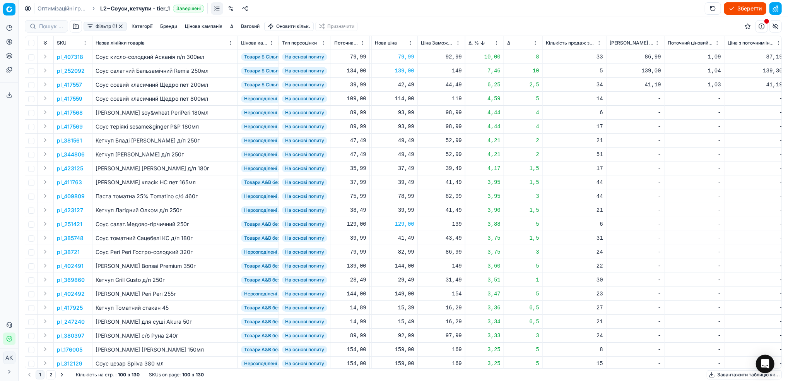
click at [120, 27] on button "button" at bounding box center [121, 26] width 6 height 6
click at [746, 9] on button "Зберегти" at bounding box center [746, 8] width 42 height 12
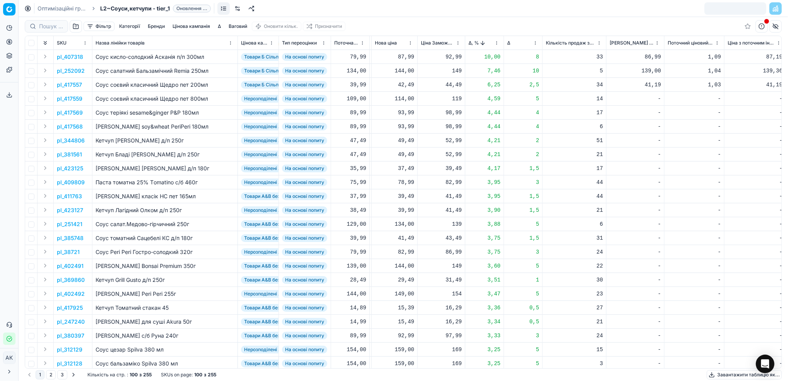
drag, startPoint x: 51, startPoint y: 7, endPoint x: 175, endPoint y: 88, distance: 147.9
click at [51, 7] on link "Оптимізаційні групи" at bounding box center [63, 9] width 50 height 8
